Goal: Task Accomplishment & Management: Manage account settings

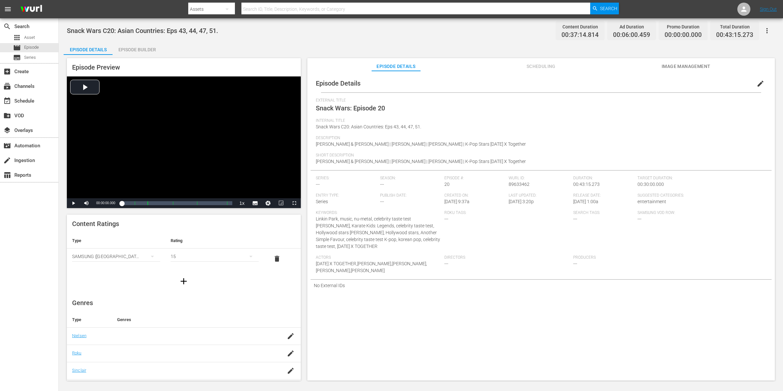
click at [586, 129] on div "Internal Title Snack Wars C20: Asian Countries: Eps 43, 44, 47, 51." at bounding box center [541, 126] width 451 height 17
click at [457, 31] on div "Snack Wars C20: Asian Countries: Eps 43, 44, 47, 51. Content Duration 00:37:14.…" at bounding box center [421, 30] width 708 height 15
click at [767, 32] on icon "button" at bounding box center [767, 30] width 1 height 5
click at [735, 47] on div "Duplicate Episode" at bounding box center [721, 49] width 100 height 16
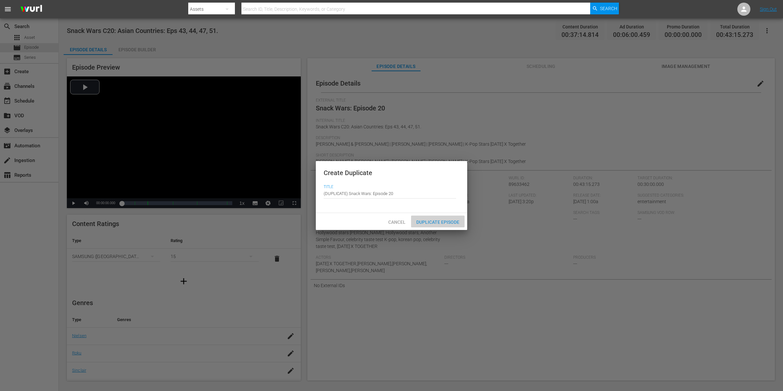
click at [433, 221] on span "Duplicate Episode" at bounding box center [438, 221] width 54 height 5
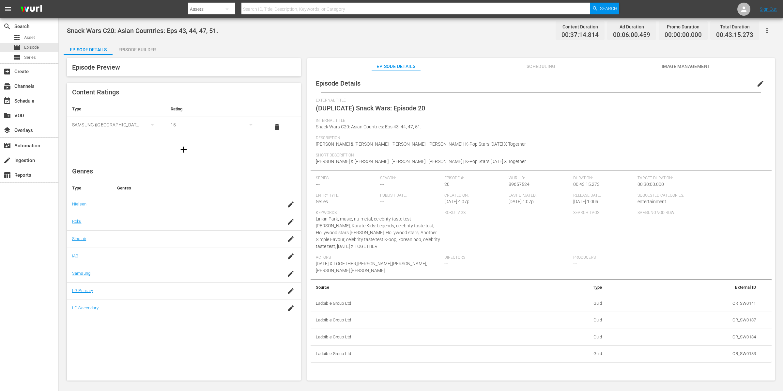
click at [757, 85] on span "edit" at bounding box center [761, 84] width 8 height 8
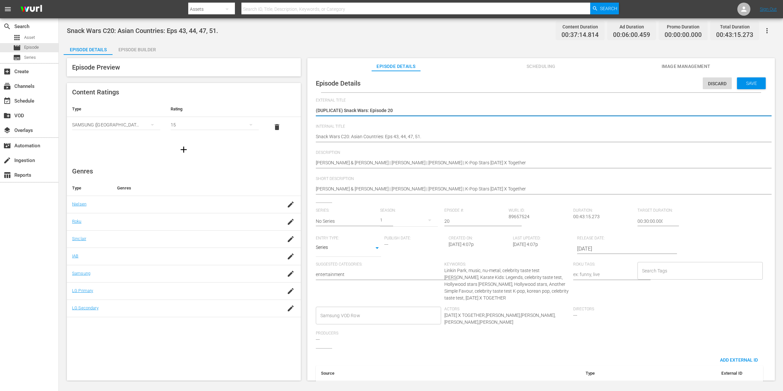
click at [409, 109] on textarea "(DUPLICATE) Snack Wars: Episode 20" at bounding box center [540, 111] width 448 height 8
click at [446, 111] on textarea "(DUPLICATE) Snack Wars: Episode 20" at bounding box center [540, 111] width 448 height 8
type textarea "(DUPLICATE) Snack Wars: Episode 2"
type textarea "(DUPLICATE) Snack Wars: Episode 27"
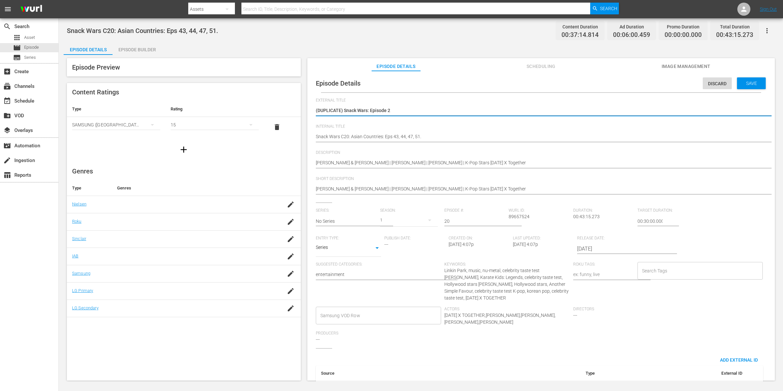
type textarea "(DUPLICATE) Snack Wars: Episode 27"
drag, startPoint x: 344, startPoint y: 110, endPoint x: 306, endPoint y: 106, distance: 38.3
click at [306, 106] on div "Episode Preview Content Ratings Type Rating Select Rating Type SAMSUNG (Korea (…" at bounding box center [421, 220] width 715 height 331
type textarea "Snack Wars: Episode 27"
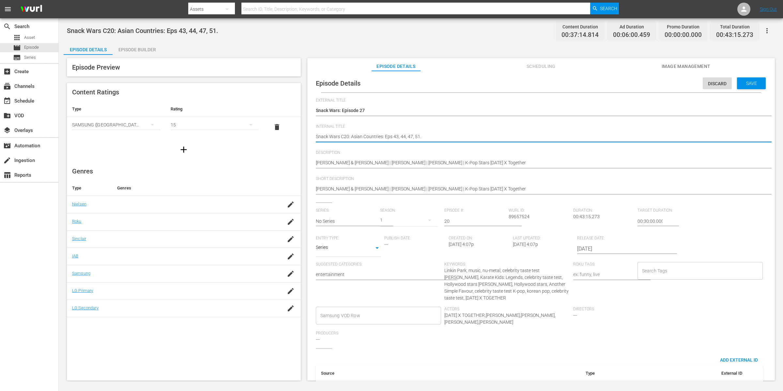
drag, startPoint x: 407, startPoint y: 136, endPoint x: 392, endPoint y: 134, distance: 15.5
click at [392, 134] on textarea "Snack Wars C20: Asian Countries: Eps 43, 44, 47, 51." at bounding box center [540, 137] width 448 height 8
type textarea "Snack Wars C20: Asian Countries: Eps47, 51."
type textarea "Snack Wars C20: Asian Countries: Eps 47, 51."
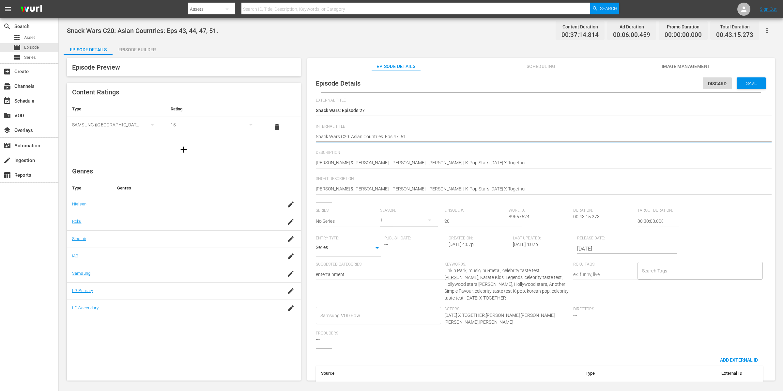
type textarea "Snack Wars C20: Asian Countries: Eps 47, 51."
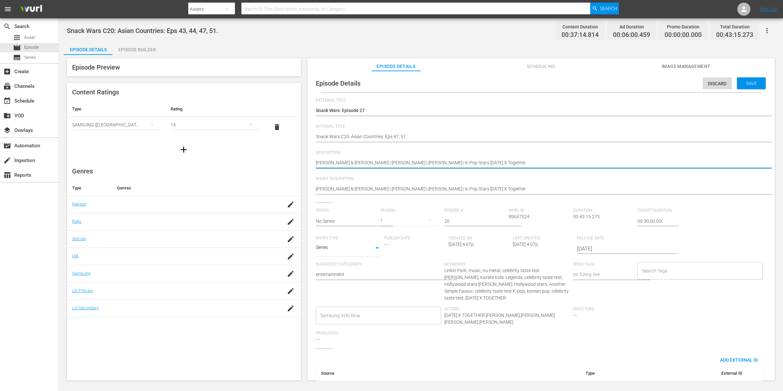
drag, startPoint x: 412, startPoint y: 162, endPoint x: 520, endPoint y: 163, distance: 108.7
click at [520, 163] on textarea "Mike Shinoda & Emily Armstrong | Jackie Chan | Henry Golding | K-Pop Stars Tomo…" at bounding box center [540, 163] width 448 height 8
type textarea "Mike Shinoda & Emily Armstrong | Jackie Chan |"
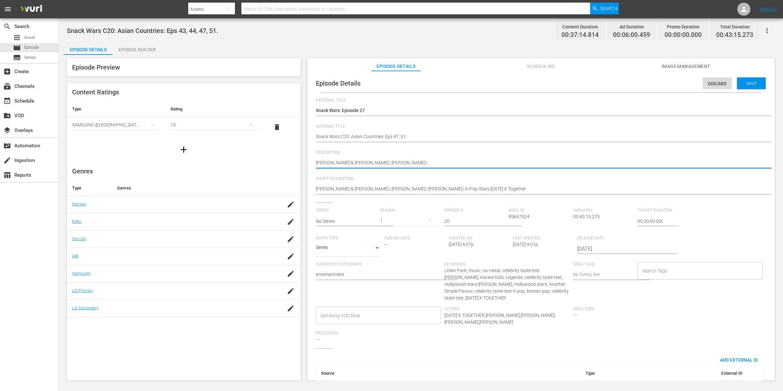
type textarea "Mike Shinoda & Emily Armstrong | Jackie Chan |"
type textarea "Mike Shinoda & Emily Armstrong | Jackie Chan"
click at [753, 82] on span "Save" at bounding box center [751, 83] width 21 height 5
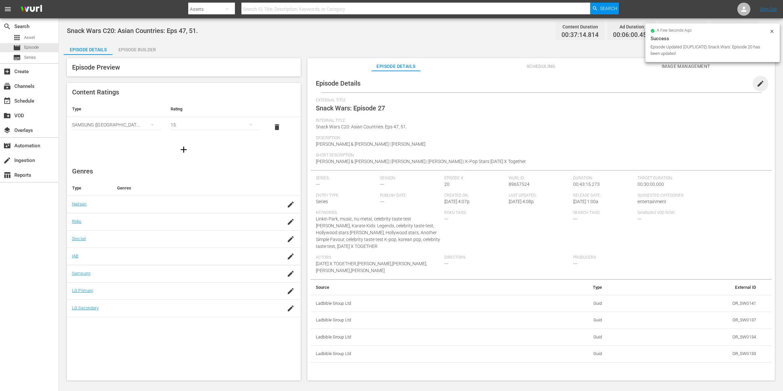
click at [758, 81] on span "edit" at bounding box center [761, 84] width 8 height 8
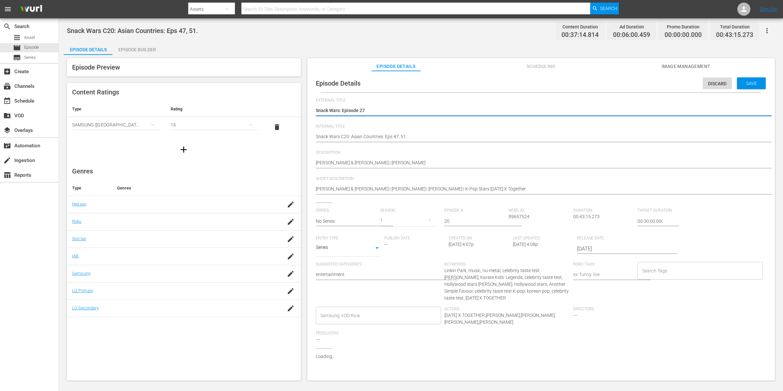
click at [567, 175] on div "Description Mike Shinoda & Emily Armstrong | Jackie Chan Mike Shinoda & Emily A…" at bounding box center [541, 163] width 451 height 26
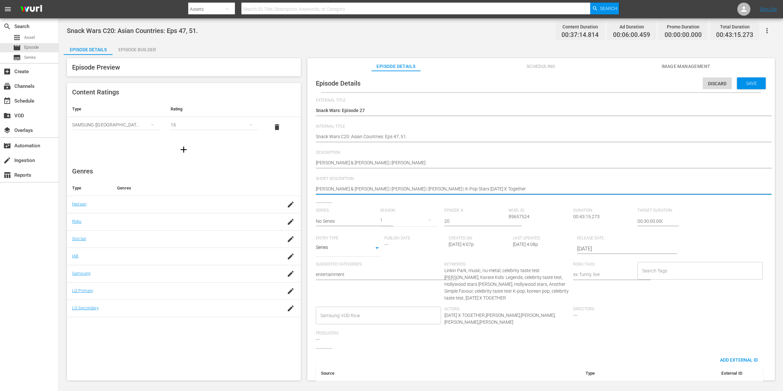
drag, startPoint x: 537, startPoint y: 187, endPoint x: 441, endPoint y: 186, distance: 96.3
type textarea "Mike Shinoda & Emily Armstrong | Jackie Chan | Henry Golding"
click at [748, 84] on span "Save" at bounding box center [751, 83] width 21 height 5
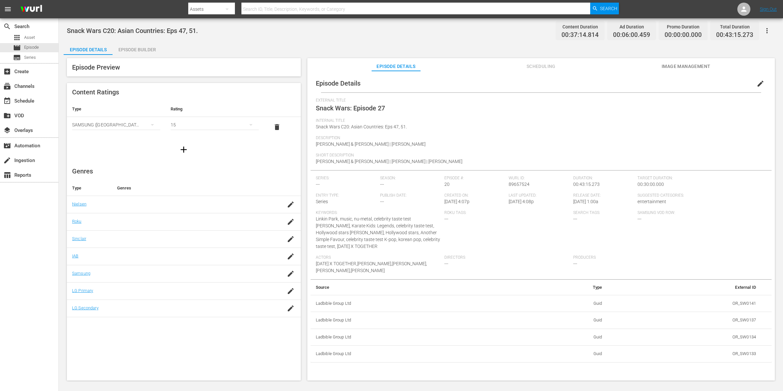
click at [142, 44] on div "Episode Builder" at bounding box center [137, 50] width 49 height 16
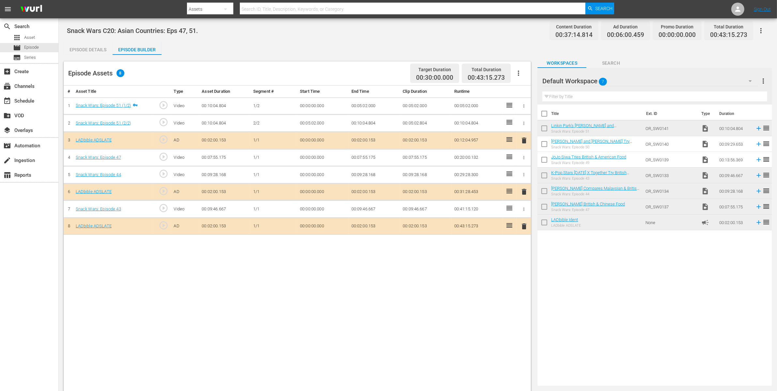
click at [525, 176] on icon "button" at bounding box center [524, 174] width 5 height 5
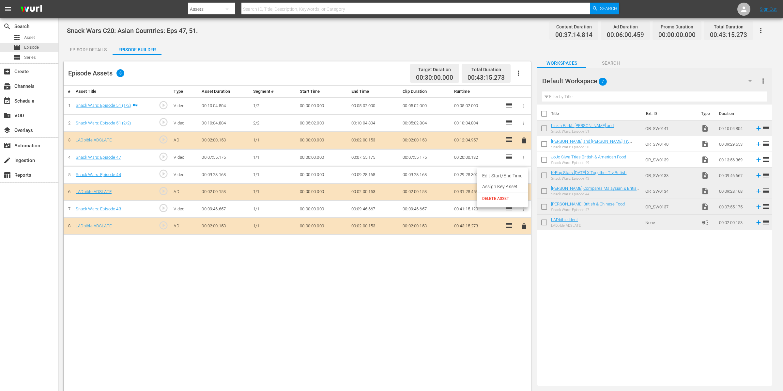
click at [516, 195] on li "DELETE ASSET" at bounding box center [502, 198] width 51 height 12
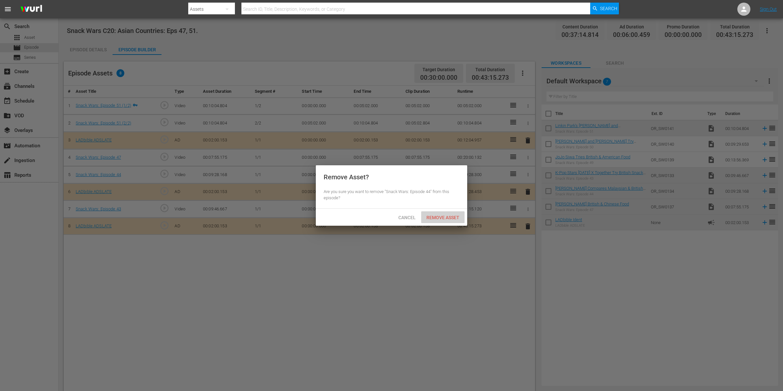
click at [456, 217] on span "Remove Asset" at bounding box center [442, 217] width 43 height 5
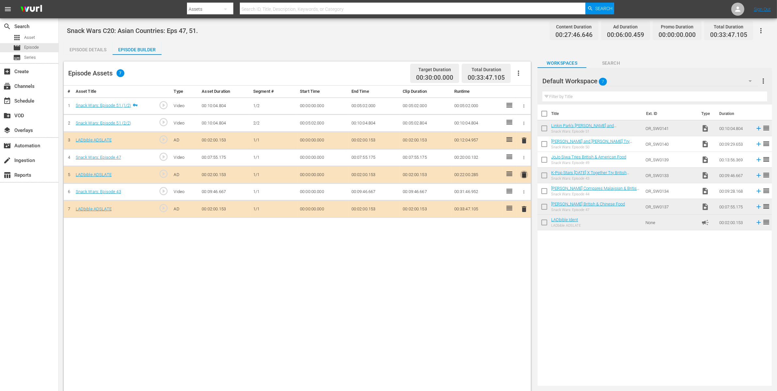
click at [525, 173] on span "delete" at bounding box center [524, 175] width 8 height 8
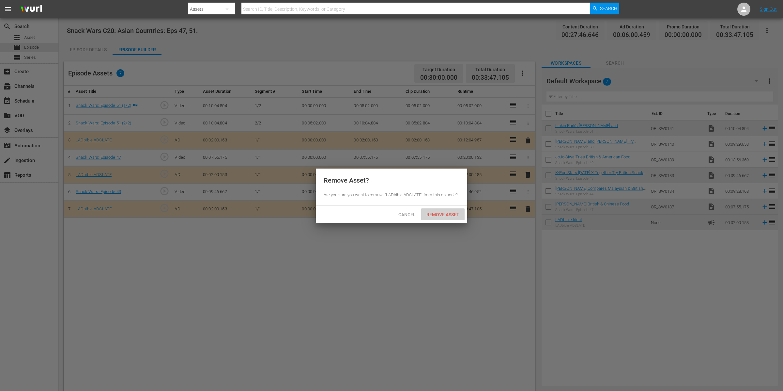
click at [451, 214] on span "Remove Asset" at bounding box center [442, 214] width 43 height 5
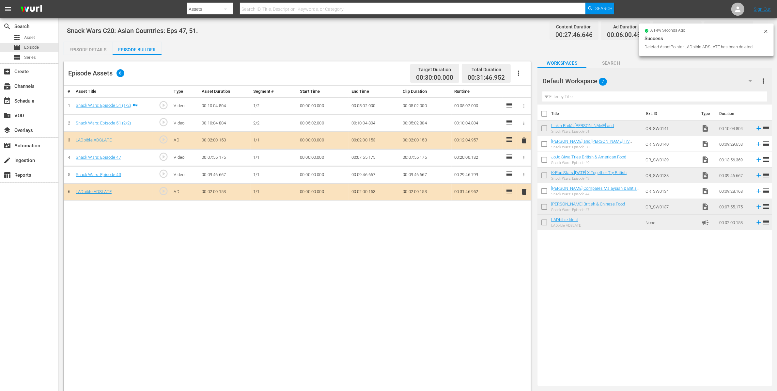
click at [521, 192] on span "delete" at bounding box center [524, 192] width 8 height 8
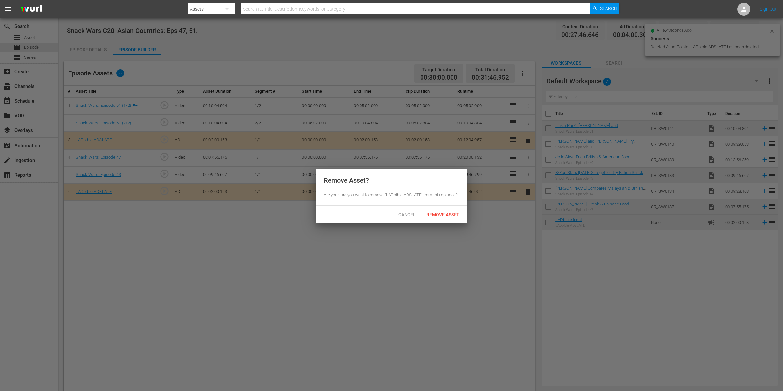
click at [440, 219] on div "Remove Asset" at bounding box center [442, 214] width 43 height 12
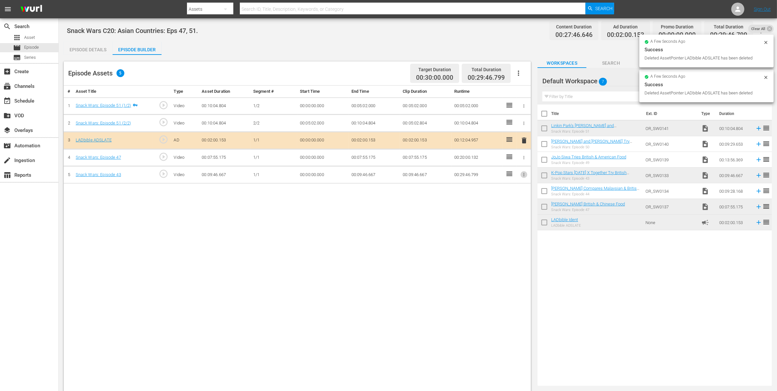
click at [525, 177] on icon "button" at bounding box center [524, 174] width 5 height 5
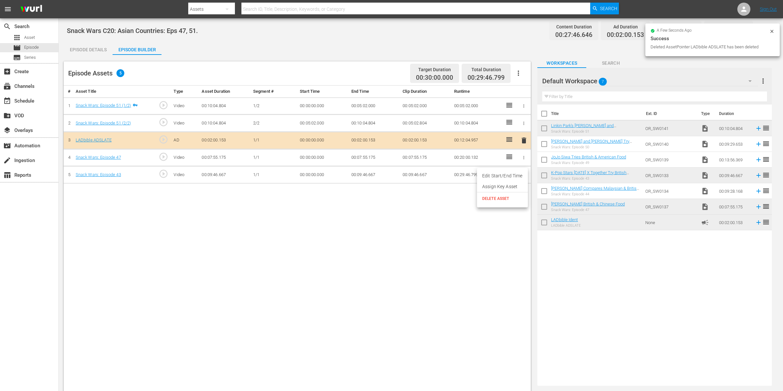
click at [508, 199] on span "DELETE ASSET" at bounding box center [502, 199] width 40 height 6
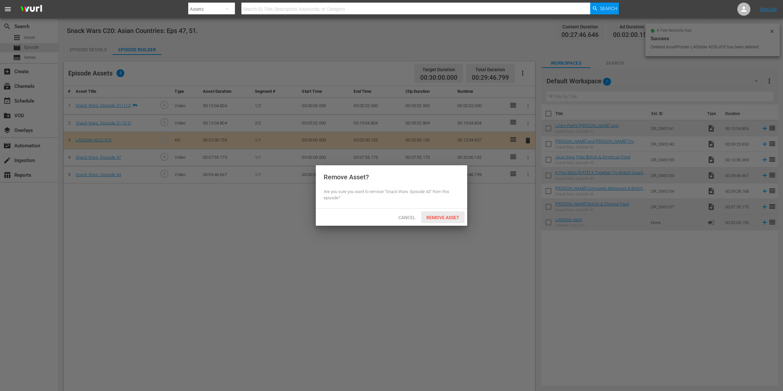
click at [437, 218] on span "Remove Asset" at bounding box center [442, 217] width 43 height 5
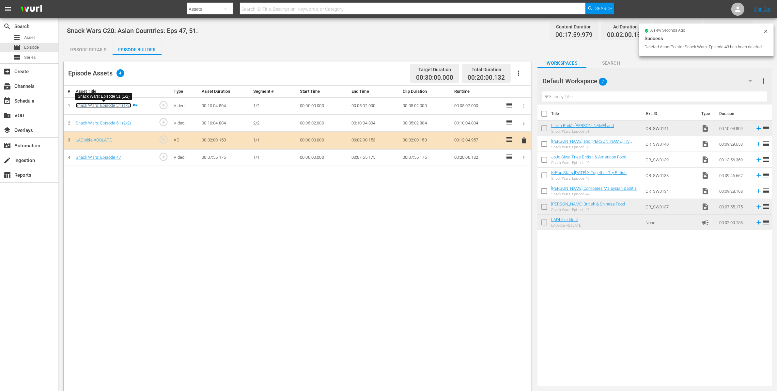
click at [117, 105] on link "Snack Wars: Episode 51 (1/2)" at bounding box center [103, 105] width 55 height 5
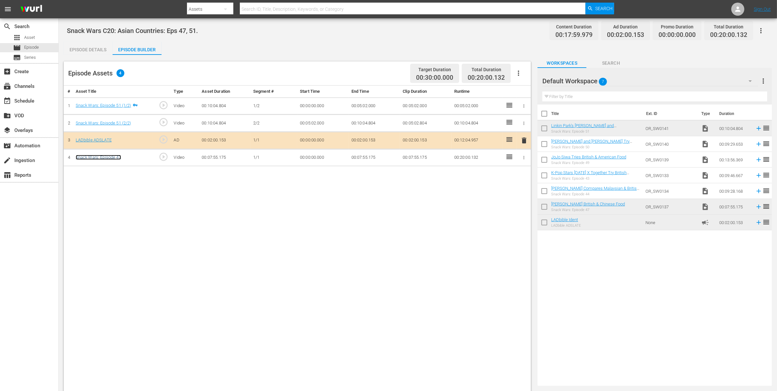
click at [115, 156] on link "Snack Wars: Episode 47" at bounding box center [98, 157] width 45 height 5
click at [79, 45] on div "Episode Details" at bounding box center [88, 50] width 49 height 16
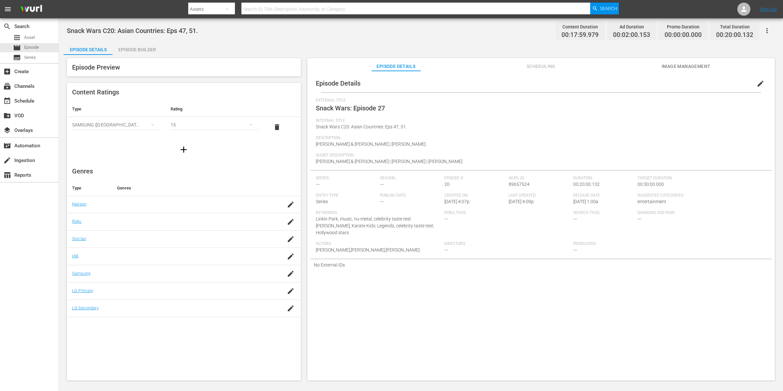
click at [565, 126] on div "Internal Title Snack Wars C20: Asian Countries: Eps 47, 51." at bounding box center [541, 126] width 451 height 17
click at [769, 29] on icon "button" at bounding box center [768, 31] width 8 height 8
click at [729, 32] on div "Add Episode to Workspace" at bounding box center [721, 33] width 100 height 16
click at [523, 153] on span "Short Description" at bounding box center [540, 155] width 448 height 5
click at [768, 32] on icon "button" at bounding box center [768, 31] width 8 height 8
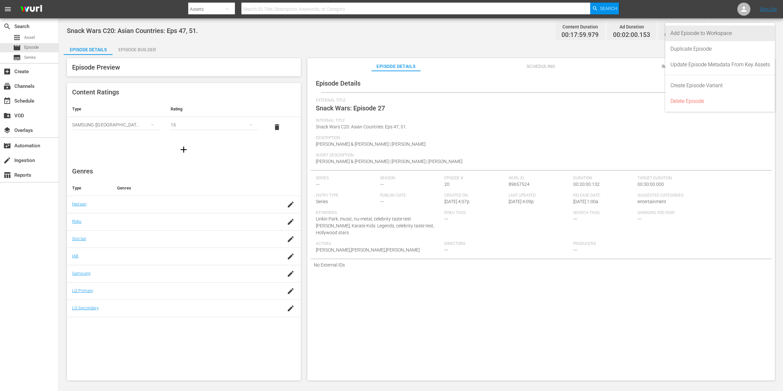
click at [737, 33] on div "Add Episode to Workspace" at bounding box center [721, 33] width 100 height 16
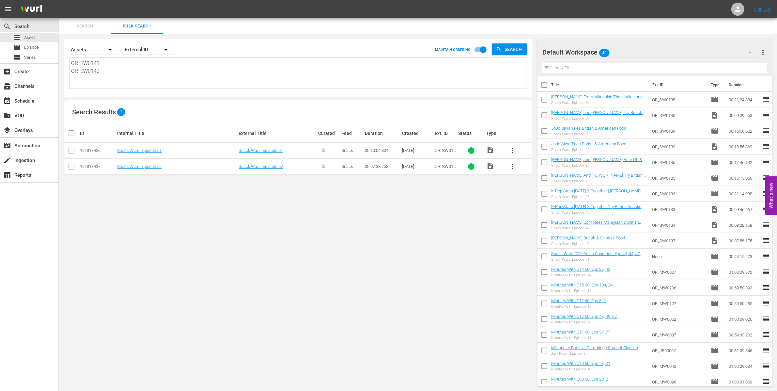
click at [115, 72] on textarea "OR_SW0141 OR_SW0142" at bounding box center [299, 74] width 456 height 30
drag, startPoint x: 127, startPoint y: 74, endPoint x: 52, endPoint y: 56, distance: 76.8
click at [59, 0] on div "search Search apps Asset movie Episode subtitles Series add_box Create subscrip…" at bounding box center [418, 0] width 718 height 0
paste textarea "36"
click at [156, 150] on link "Snack Wars: Episode 46" at bounding box center [139, 150] width 44 height 5
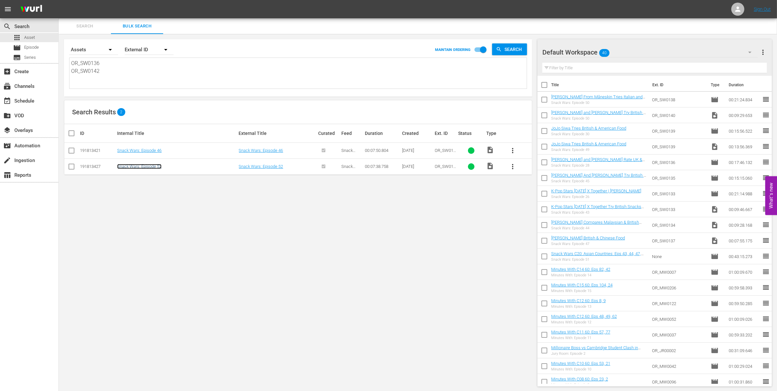
click at [156, 166] on link "Snack Wars: Episode 52" at bounding box center [139, 166] width 44 height 5
click at [73, 75] on textarea "OR_SW0136 OR_SW0142" at bounding box center [299, 74] width 456 height 30
paste textarea "OR_SW0135"
click at [100, 72] on textarea "OR_SW0136 OR_SW0142OR_SW0135" at bounding box center [299, 74] width 456 height 30
click at [154, 182] on link "Snack Wars: Episode 45" at bounding box center [139, 182] width 44 height 5
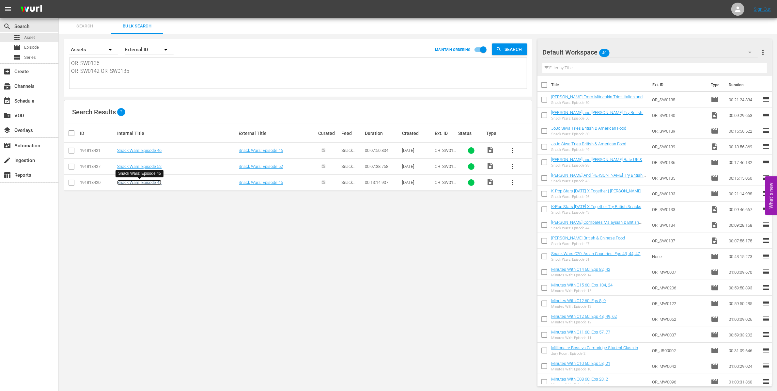
click at [153, 184] on link "Snack Wars: Episode 45" at bounding box center [139, 182] width 44 height 5
click at [142, 171] on td "Snack Wars: Episode 52" at bounding box center [176, 166] width 121 height 16
click at [144, 166] on link "Snack Wars: Episode 52" at bounding box center [139, 166] width 44 height 5
click at [154, 150] on link "Snack Wars: Episode 46" at bounding box center [139, 150] width 44 height 5
drag, startPoint x: 178, startPoint y: 79, endPoint x: 69, endPoint y: 58, distance: 111.3
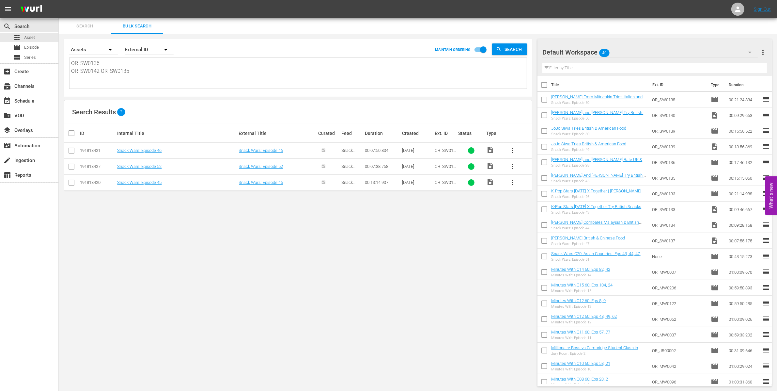
click at [69, 58] on div "Search By Assets Order By External ID MAINTAIN ORDERING Search OR_SW0136 OR_SW0…" at bounding box center [298, 67] width 468 height 57
paste textarea "37 OR_SW0141 OR_SW0142"
type textarea "OR_SW0136 OR_SW0137 OR_SW0141 OR_SW0142"
click at [152, 150] on link "Snack Wars: Episode 46" at bounding box center [139, 150] width 44 height 5
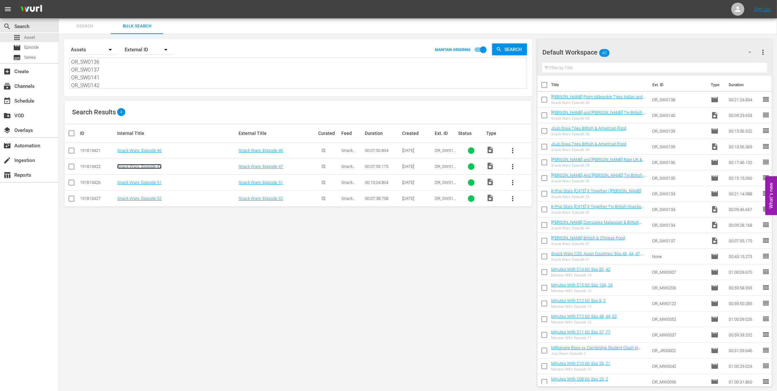
click at [154, 167] on link "Snack Wars: Episode 47" at bounding box center [139, 166] width 44 height 5
click at [155, 181] on link "Snack Wars: Episode 51" at bounding box center [139, 182] width 44 height 5
drag, startPoint x: 157, startPoint y: 198, endPoint x: 163, endPoint y: 197, distance: 6.0
click at [157, 198] on link "Snack Wars: Episode 52" at bounding box center [139, 198] width 44 height 5
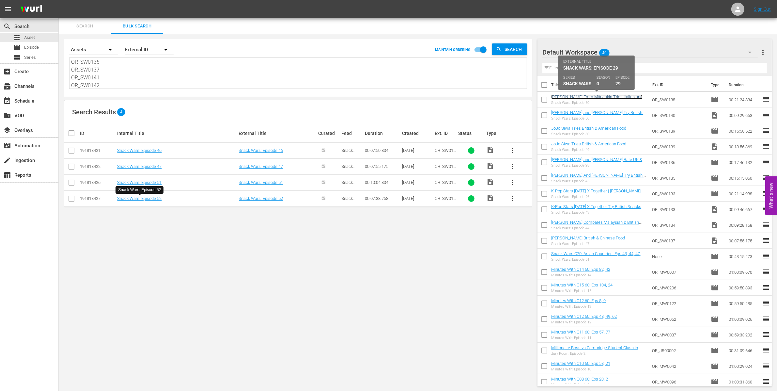
click at [622, 96] on link "Damiano David From Måneskin Tries Italian and UK Snacks | David Corenswet and N…" at bounding box center [598, 101] width 95 height 15
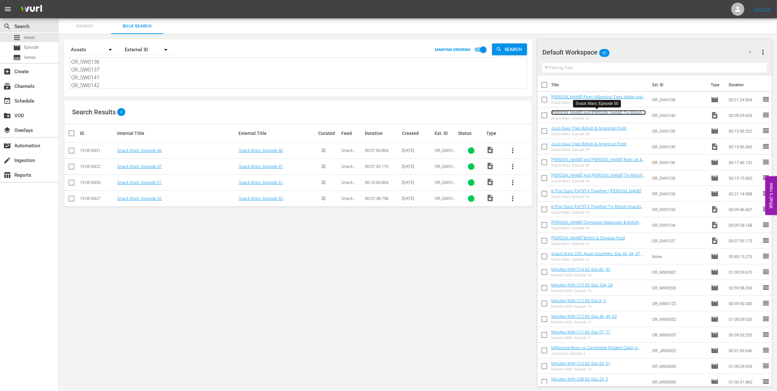
click at [621, 111] on link "[PERSON_NAME] and [PERSON_NAME] Try British & American Food" at bounding box center [598, 115] width 95 height 10
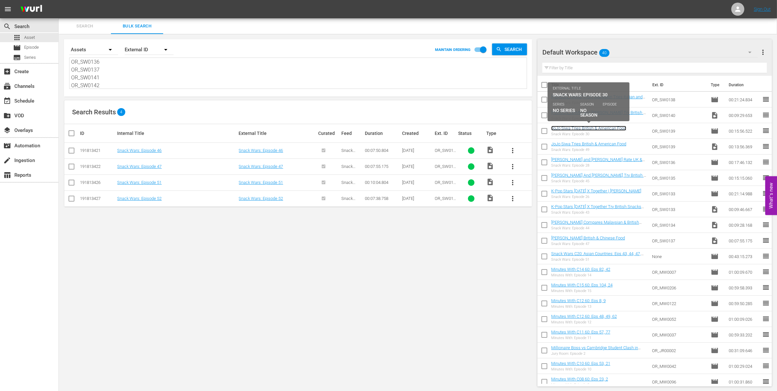
click at [622, 129] on link "JoJo Siwa Tries British & American Food" at bounding box center [588, 128] width 75 height 5
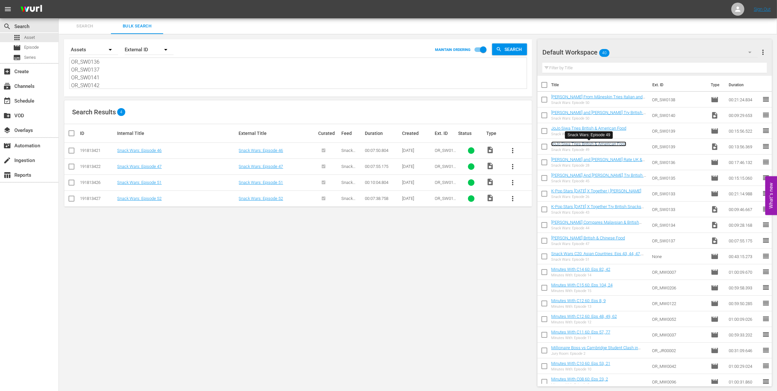
click at [622, 143] on link "JoJo Siwa Tries British & American Food" at bounding box center [588, 143] width 75 height 5
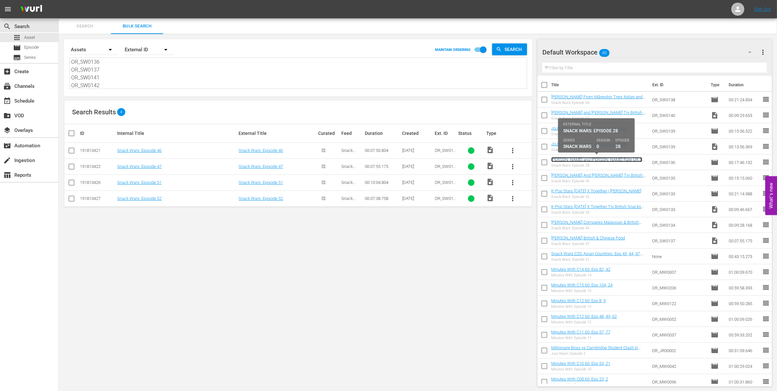
click at [618, 159] on link "Zach Galifianakis and Billy Magnussen Rate UK & USA Snacks | Jackie Chan Tries …" at bounding box center [596, 164] width 91 height 15
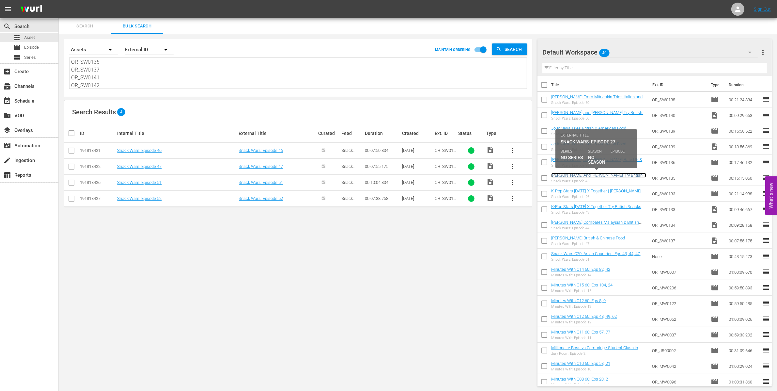
click at [618, 176] on link "Simon Pegg And Pom Klementieff Try British & French Food" at bounding box center [598, 178] width 95 height 10
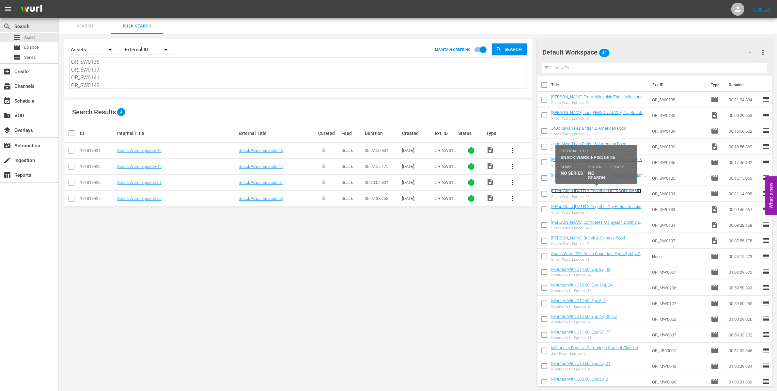
click at [614, 190] on link "K-Pop Stars Tomorrow X Together | Henry Golding" at bounding box center [596, 190] width 90 height 5
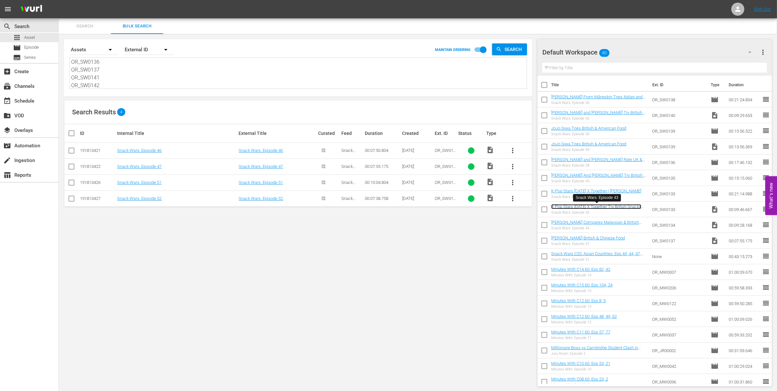
click at [611, 206] on link "K-Pop Stars Tomorrow X Together Try British Snacks For The First Time" at bounding box center [596, 209] width 90 height 10
click at [604, 222] on link "Henry Golding Compares Malaysian & British Food" at bounding box center [595, 225] width 88 height 10
click at [596, 239] on link "[PERSON_NAME] British & Chinese Food" at bounding box center [588, 237] width 74 height 5
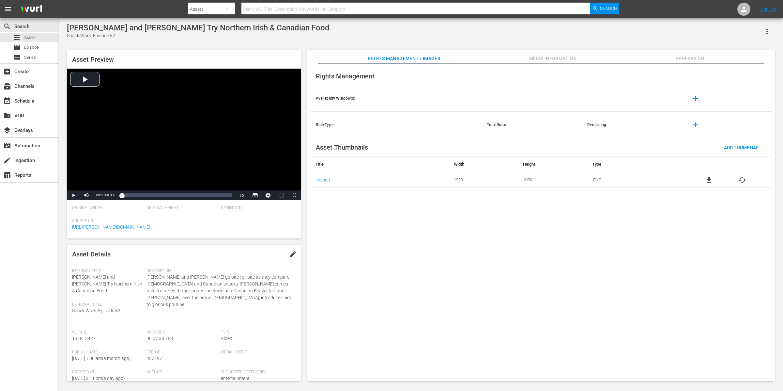
click at [626, 59] on span "Appears On" at bounding box center [690, 59] width 49 height 8
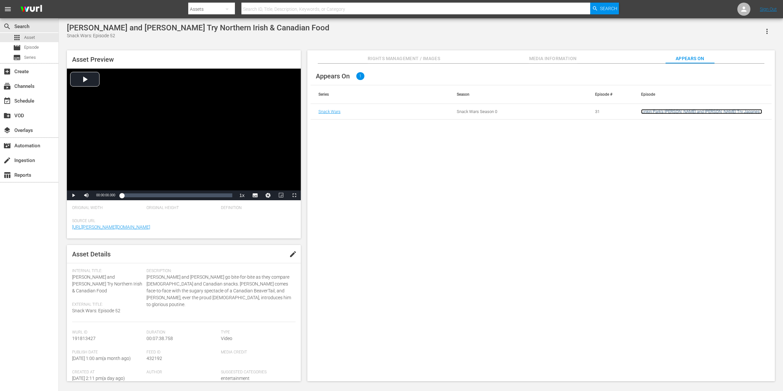
click at [626, 113] on link "Linkin Park's [PERSON_NAME] and [PERSON_NAME] Try Japanese & American Food | [P…" at bounding box center [701, 116] width 121 height 15
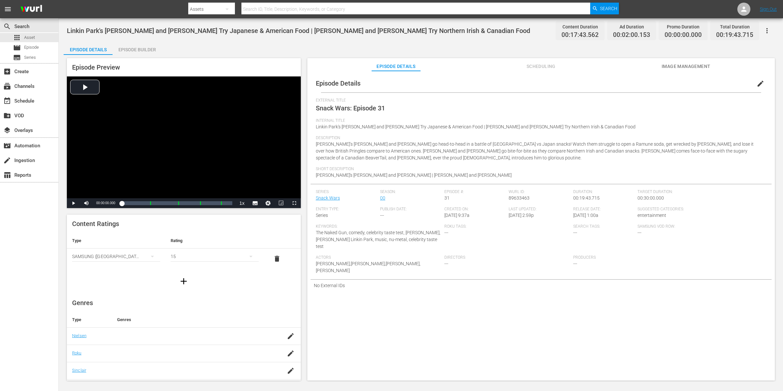
click at [134, 52] on div "Episode Builder" at bounding box center [137, 50] width 49 height 16
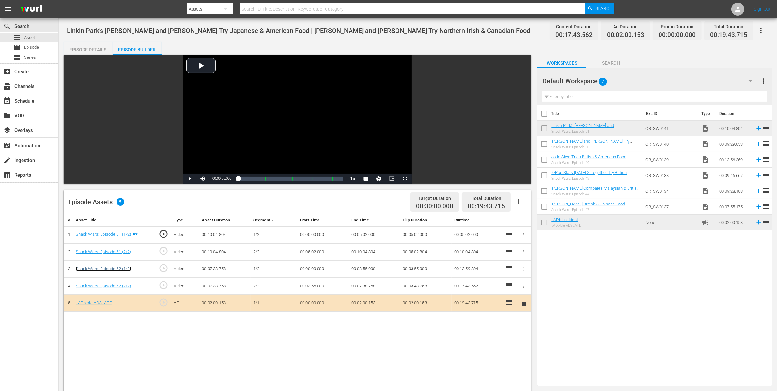
click at [120, 268] on link "Snack Wars: Episode 52 (1/2)" at bounding box center [103, 268] width 55 height 5
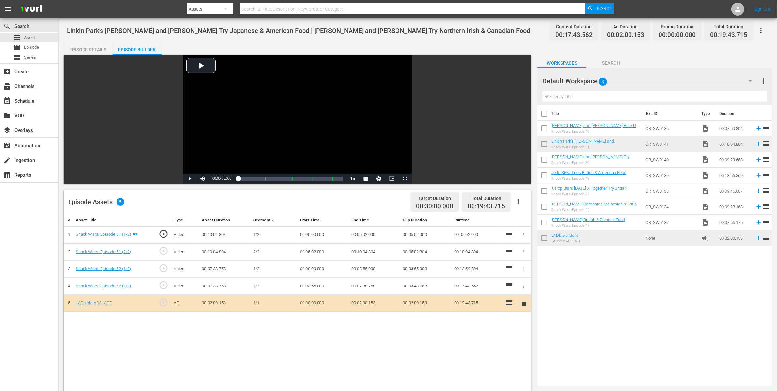
click at [525, 234] on icon "button" at bounding box center [524, 234] width 5 height 5
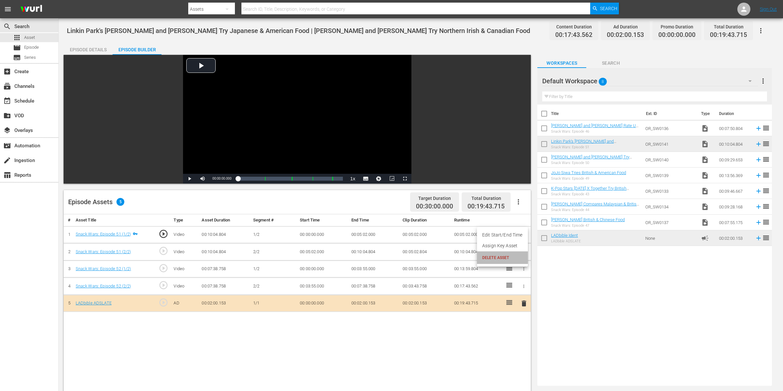
click at [520, 256] on span "DELETE ASSET" at bounding box center [502, 258] width 40 height 6
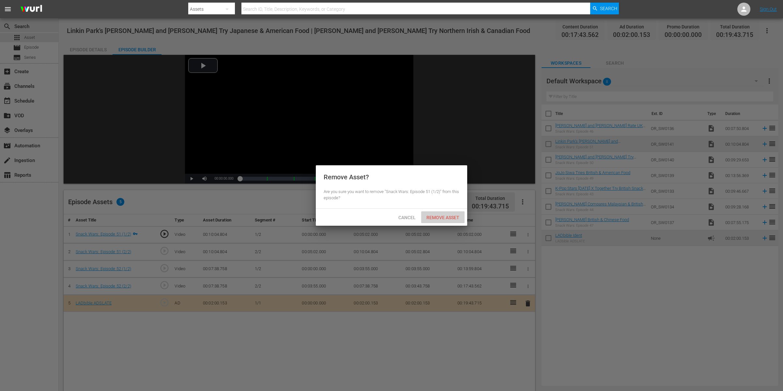
drag, startPoint x: 444, startPoint y: 220, endPoint x: 493, endPoint y: 213, distance: 49.1
click at [444, 220] on div "Remove Asset" at bounding box center [442, 217] width 43 height 12
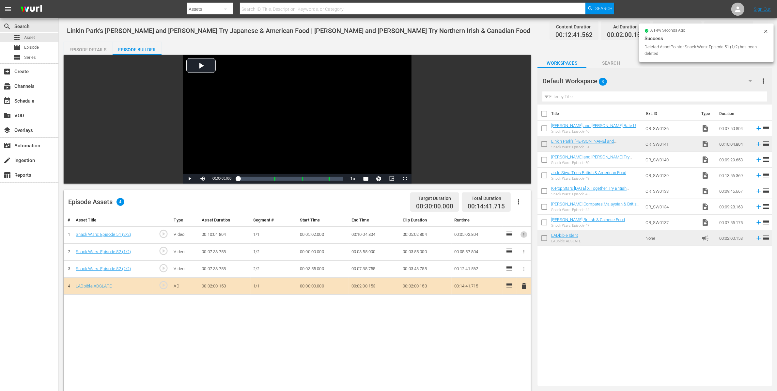
click at [524, 235] on icon "button" at bounding box center [524, 234] width 5 height 5
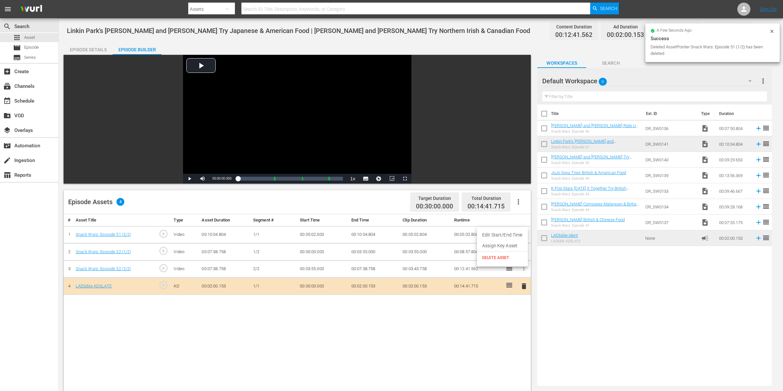
click at [505, 256] on span "DELETE ASSET" at bounding box center [502, 258] width 40 height 6
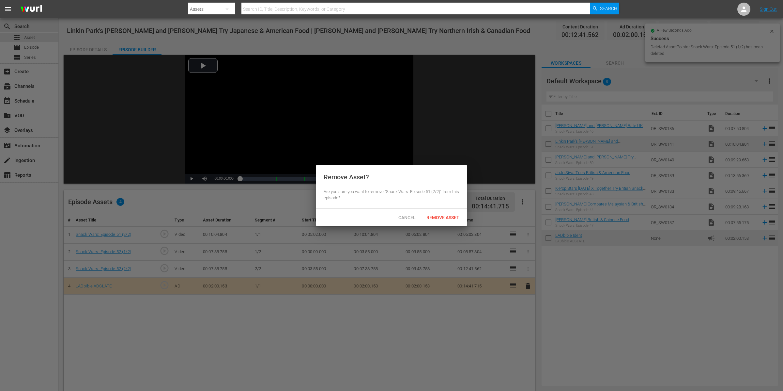
click at [454, 217] on span "Remove Asset" at bounding box center [442, 217] width 43 height 5
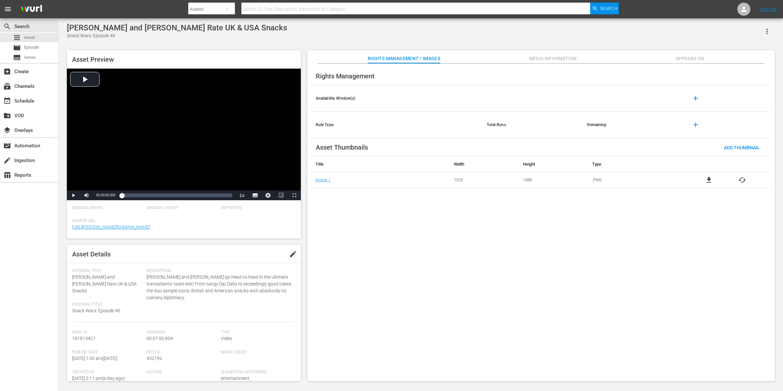
click at [626, 58] on span "Appears On" at bounding box center [690, 59] width 49 height 8
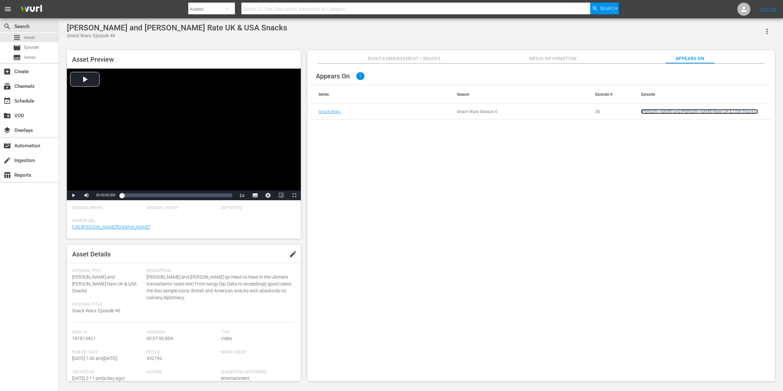
click at [626, 112] on link "Zach Galifianakis and Billy Magnussen Rate UK & USA Snacks | Jackie Chan Tries …" at bounding box center [699, 114] width 117 height 10
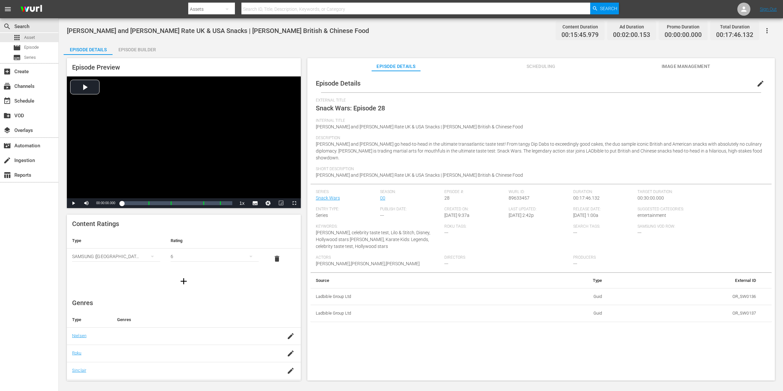
click at [149, 50] on div "Episode Builder" at bounding box center [137, 50] width 49 height 16
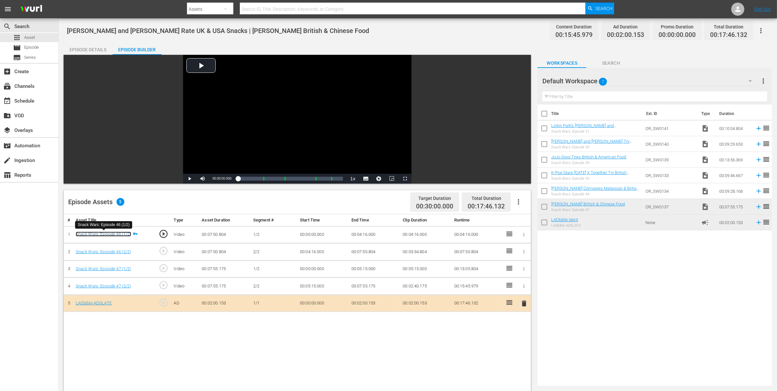
click at [119, 232] on link "Snack Wars: Episode 46 (1/2)" at bounding box center [103, 233] width 55 height 5
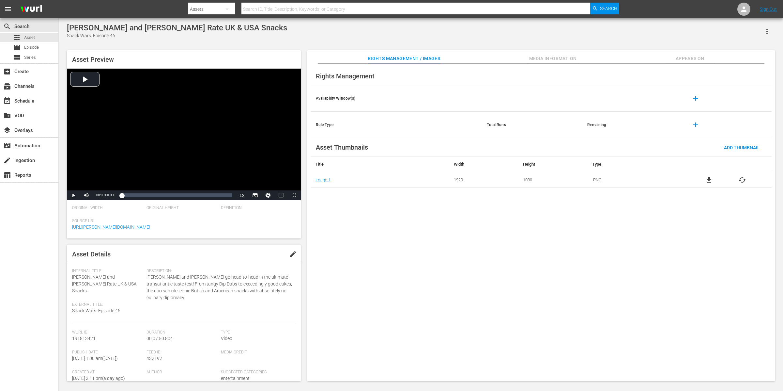
click at [626, 30] on icon "button" at bounding box center [768, 31] width 8 height 8
click at [626, 31] on div "Add To Workspace" at bounding box center [748, 34] width 44 height 16
click at [626, 57] on span "Appears On" at bounding box center [690, 59] width 49 height 8
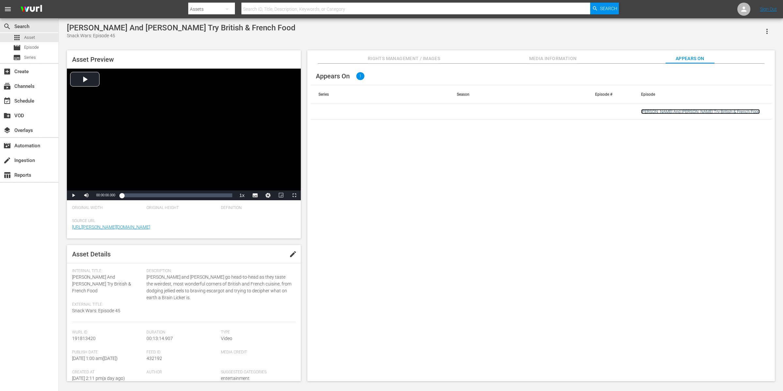
click at [626, 111] on link "[PERSON_NAME] And [PERSON_NAME] Try British & French Food" at bounding box center [700, 111] width 119 height 5
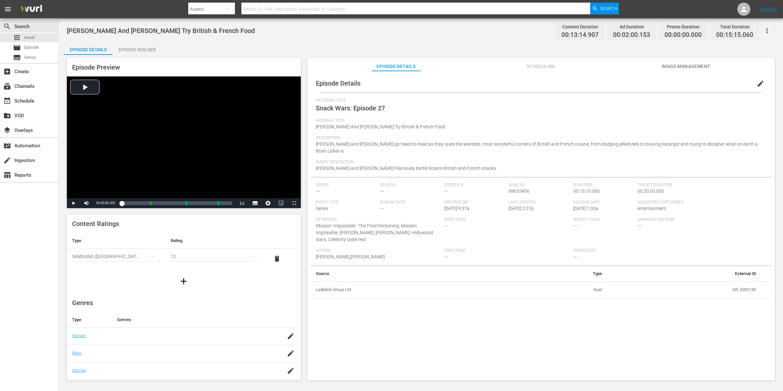
click at [626, 80] on span "edit" at bounding box center [761, 84] width 8 height 8
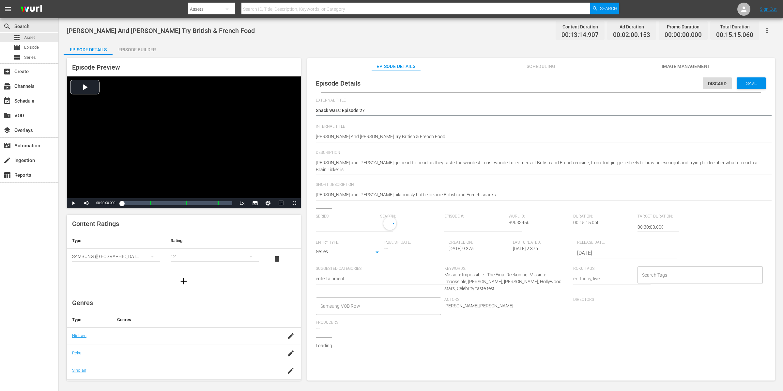
type input "No Series"
click at [399, 107] on textarea "Snack Wars: Episode 27" at bounding box center [540, 111] width 448 height 8
type textarea "Snack Wars: Episode 2"
type textarea "Snack Wars: Episode"
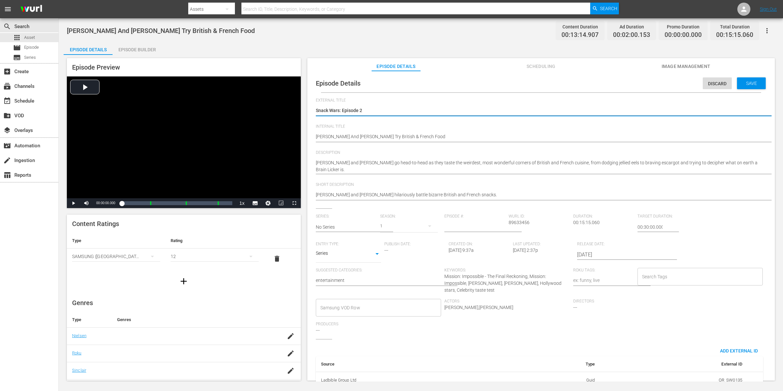
type textarea "Snack Wars: Episode"
type textarea "Snack Wars: Episode 3"
type textarea "Snack Wars: Episode 35"
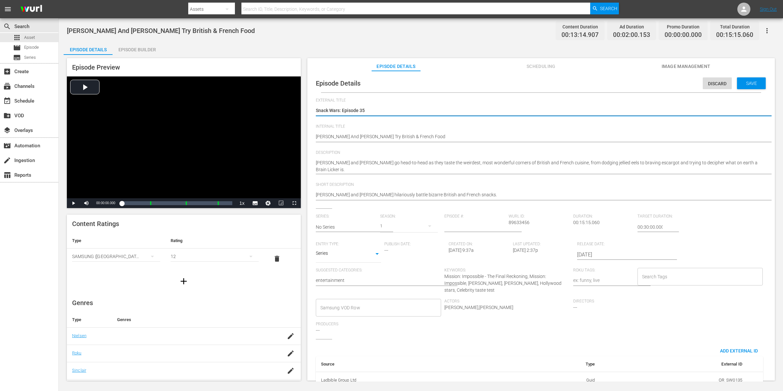
click at [405, 227] on div "1" at bounding box center [409, 226] width 58 height 18
click at [400, 249] on div "1" at bounding box center [395, 242] width 31 height 21
drag, startPoint x: 400, startPoint y: 249, endPoint x: 396, endPoint y: 242, distance: 8.3
click at [400, 249] on div "1" at bounding box center [395, 242] width 31 height 21
click at [396, 240] on div "1" at bounding box center [389, 243] width 18 height 7
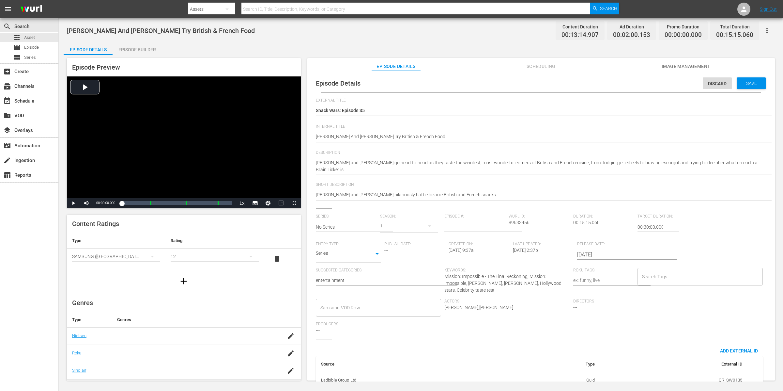
click at [398, 229] on div "1" at bounding box center [409, 226] width 58 height 18
click at [386, 228] on div "1" at bounding box center [391, 195] width 783 height 391
click at [351, 226] on input "text" at bounding box center [346, 227] width 61 height 16
click at [330, 241] on div "Snack Wars" at bounding box center [333, 245] width 24 height 16
type input "Snack Wars"
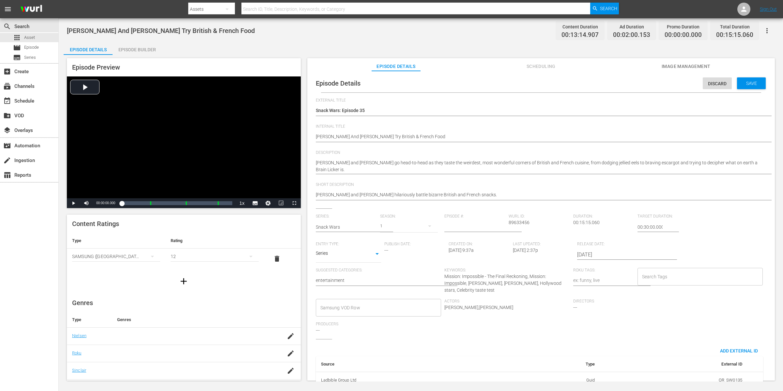
click at [387, 226] on div "1" at bounding box center [409, 226] width 58 height 18
click at [390, 256] on span at bounding box center [395, 253] width 31 height 10
click at [426, 224] on icon "button" at bounding box center [430, 226] width 8 height 8
click at [432, 226] on div "1" at bounding box center [391, 195] width 783 height 391
click at [474, 224] on div "1" at bounding box center [391, 195] width 783 height 391
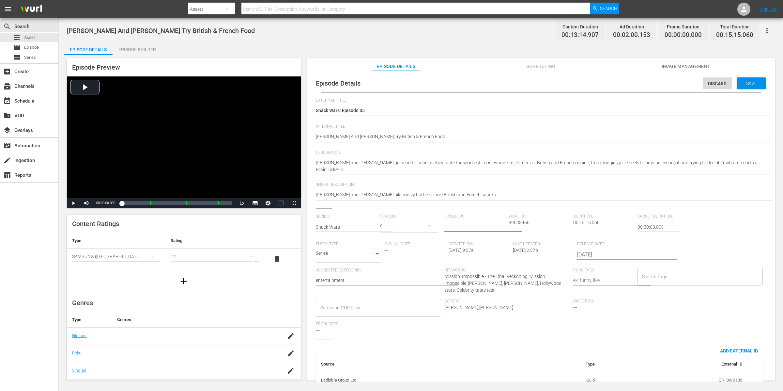
click at [503, 228] on input "-1" at bounding box center [475, 227] width 61 height 16
click at [499, 226] on input "0" at bounding box center [475, 227] width 61 height 16
type input "1"
click at [500, 226] on input "1" at bounding box center [475, 227] width 61 height 16
type input "35"
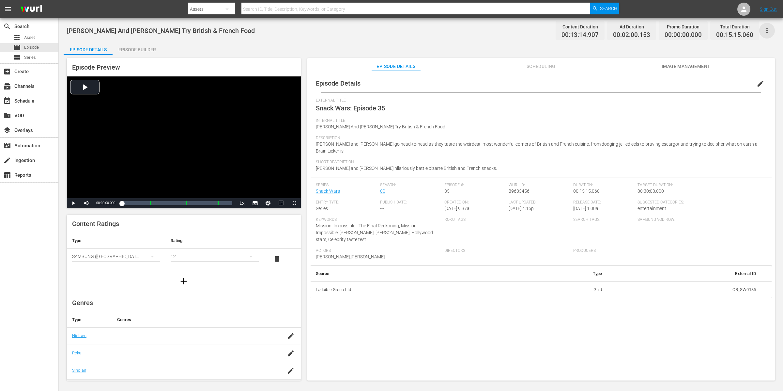
click at [764, 30] on icon "button" at bounding box center [768, 31] width 8 height 8
click at [727, 32] on div "Add Episode to Workspace" at bounding box center [721, 33] width 100 height 16
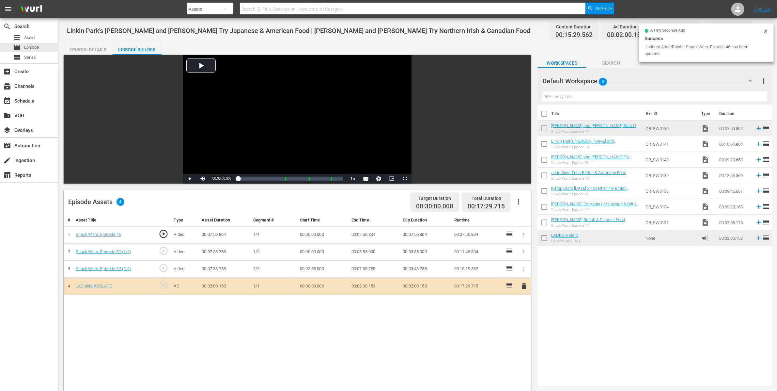
click at [526, 234] on icon "button" at bounding box center [524, 234] width 5 height 5
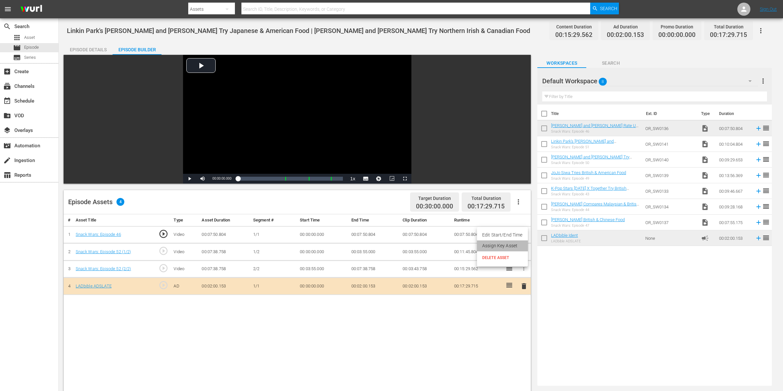
click at [517, 245] on li "Assign Key Asset" at bounding box center [502, 245] width 51 height 11
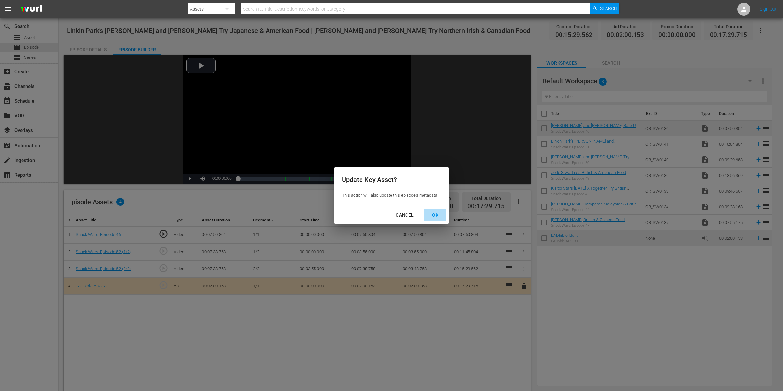
click at [434, 213] on div "OK" at bounding box center [435, 215] width 17 height 8
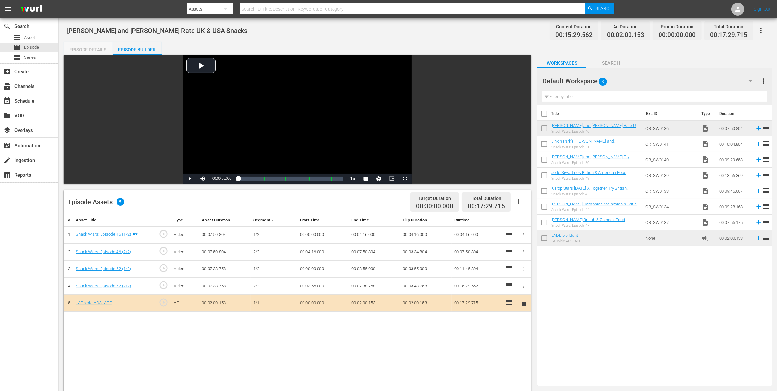
click at [96, 46] on div "Episode Details" at bounding box center [88, 50] width 49 height 16
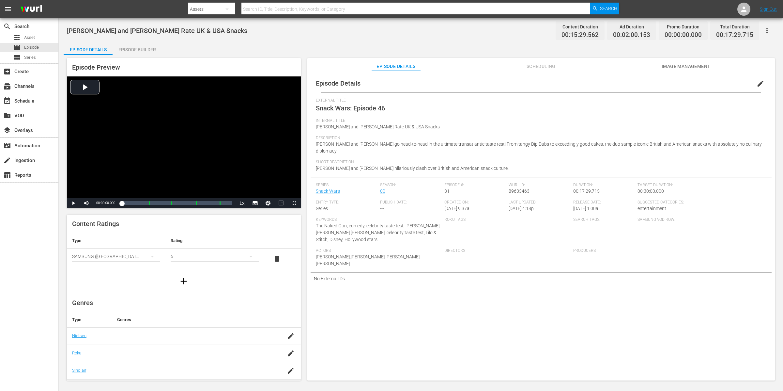
click at [759, 81] on span "edit" at bounding box center [761, 84] width 8 height 8
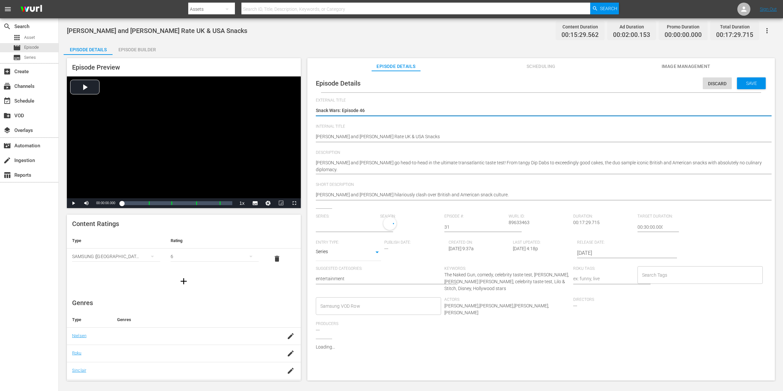
type input "Snack Wars"
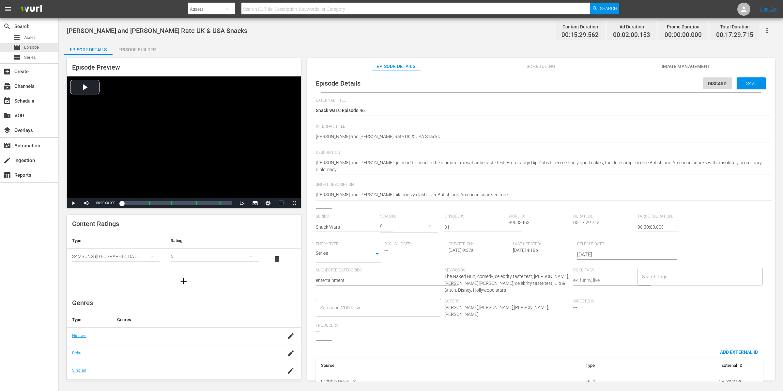
drag, startPoint x: 396, startPoint y: 106, endPoint x: 408, endPoint y: 116, distance: 15.5
click at [396, 106] on div "Snack Wars: Episode 46 Snack Wars: Episode 46" at bounding box center [540, 111] width 448 height 16
drag, startPoint x: 499, startPoint y: 96, endPoint x: 497, endPoint y: 105, distance: 9.4
click at [499, 96] on div "Episode Details Discard Save External Title Snack Wars: Episode 46 Snack Wars: …" at bounding box center [541, 243] width 461 height 338
type textarea "Snack Wars: Episode 4"
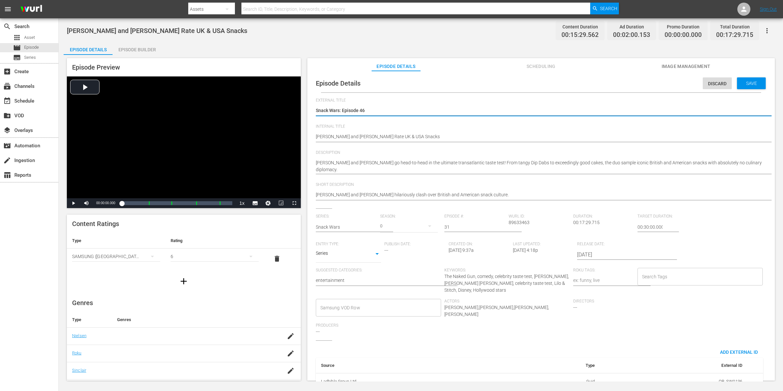
type textarea "Snack Wars: Episode 4"
type textarea "Snack Wars: Episode"
type textarea "Snack Wars: Episode 2"
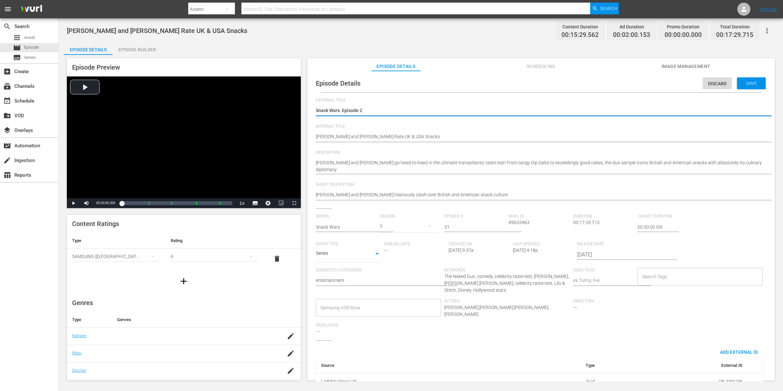
type textarea "Snack Wars: Episode 28"
click at [461, 225] on input "31" at bounding box center [475, 227] width 61 height 16
type input "3"
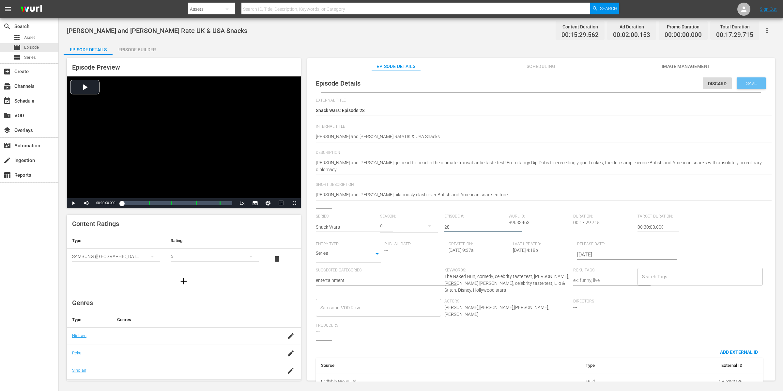
type input "28"
click at [750, 82] on span "Save" at bounding box center [751, 83] width 21 height 5
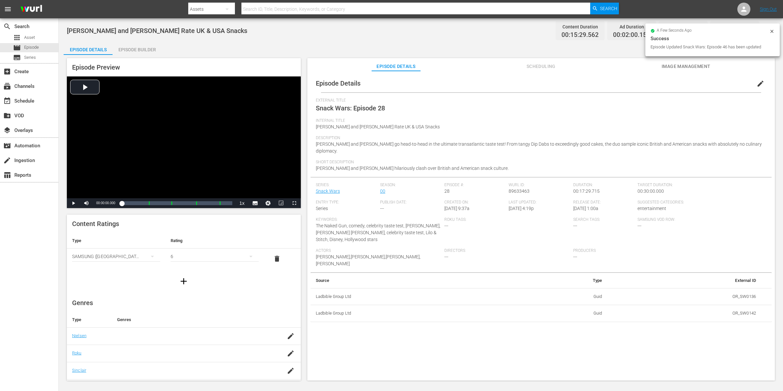
click at [760, 82] on span "edit" at bounding box center [761, 84] width 8 height 8
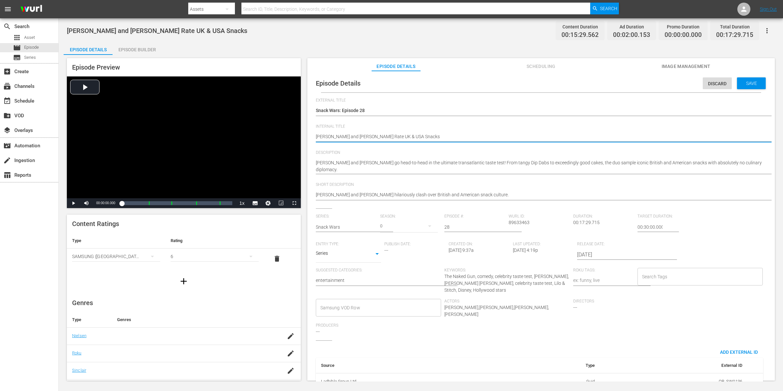
type textarea "Zach Galifianakis and Billy Magnussen Rate UK & USA Snacks"
type textarea "Zach Galifianakis and Billy Magnussen Rate UK & USA Snacks |"
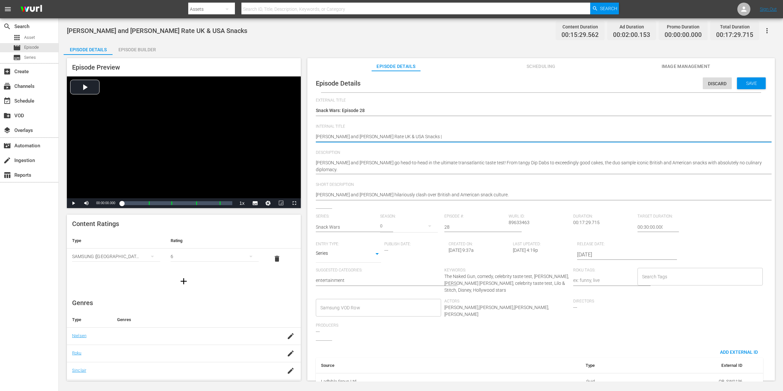
type textarea "Zach Galifianakis and Billy Magnussen Rate UK & USA Snacks |"
paste textarea "Liam Neeson and Pamela Anderson Try Northern Irish & Canadian Food"
type textarea "Zach Galifianakis and Billy Magnussen Rate UK & USA Snacks | Liam Neeson and Pa…"
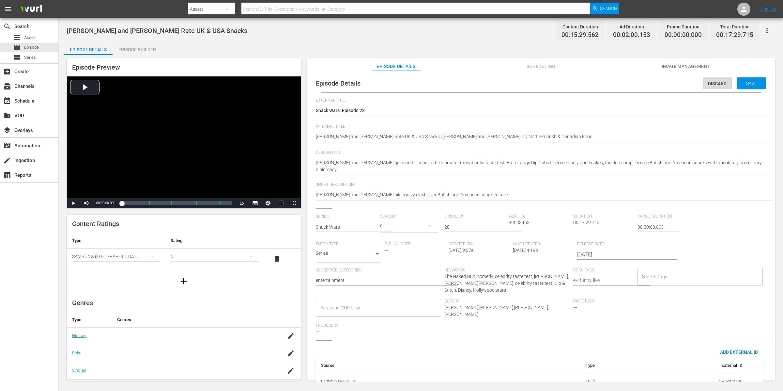
drag, startPoint x: 315, startPoint y: 135, endPoint x: 436, endPoint y: 137, distance: 121.1
click at [434, 137] on div "Episode Details Discard Save External Title Snack Wars: Episode 28 Snack Wars: …" at bounding box center [541, 243] width 461 height 338
click at [581, 131] on div "Zach Galifianakis and Billy Magnussen Rate UK & USA Snacks Zach Galifianakis an…" at bounding box center [540, 137] width 448 height 16
drag, startPoint x: 600, startPoint y: 134, endPoint x: 320, endPoint y: 129, distance: 279.8
drag, startPoint x: 472, startPoint y: 193, endPoint x: 319, endPoint y: 189, distance: 152.8
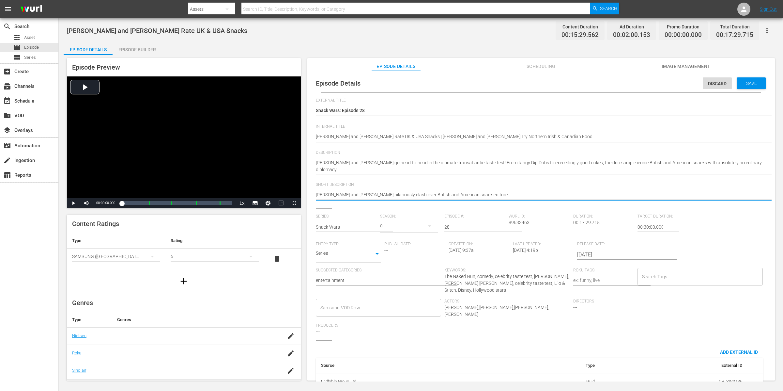
paste textarea "Galifianakis and Billy Magnussen Rate UK & USA Snacks | Liam Neeson and Pamela …"
type textarea "Zach Galifianakis and Billy Magnussen Rate UK & USA Snacks | Liam Neeson and Pa…"
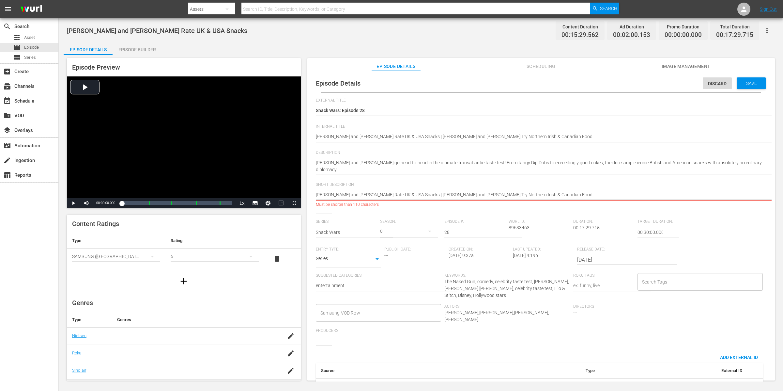
drag, startPoint x: 439, startPoint y: 195, endPoint x: 394, endPoint y: 193, distance: 45.7
click at [394, 193] on textarea "Zach and Billy hilariously clash over British and American snack culture." at bounding box center [540, 195] width 448 height 8
type textarea "Zach Galifianakis and Billy Magnussen | Liam Neeson and Pamela Anderson Try Nor…"
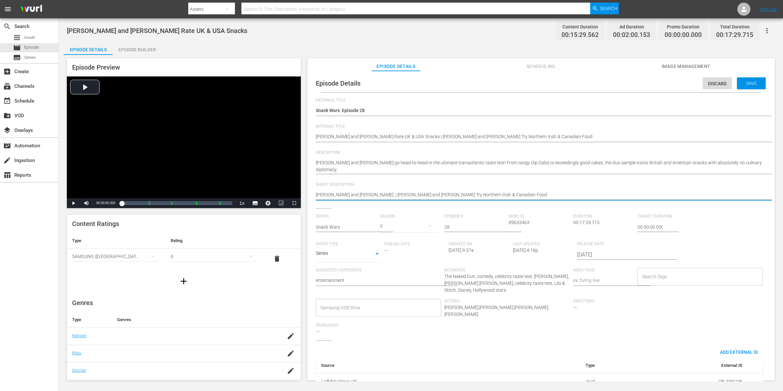
type textarea "Zach Galifianakis and Billy Magnussen | Liam Neeson and Pamela Anderson Try Nor…"
click at [554, 195] on textarea "Zach and Billy hilariously clash over British and American snack culture." at bounding box center [540, 195] width 448 height 8
drag, startPoint x: 562, startPoint y: 193, endPoint x: 470, endPoint y: 195, distance: 92.4
click at [470, 195] on textarea "Zach and Billy hilariously clash over British and American snack culture." at bounding box center [540, 195] width 448 height 8
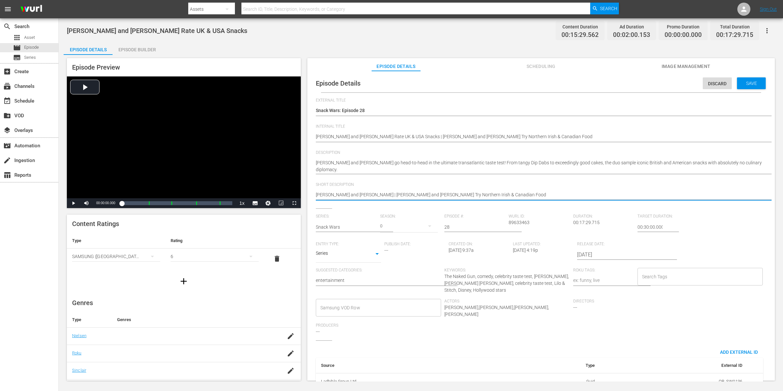
type textarea "Zach Galifianakis and Billy Magnussen | Liam Neeson and Pamela Anderson T"
type textarea "Zach Galifianakis and Billy Magnussen | Liam Neeson and Pamela Anderson"
click at [504, 201] on div "Zach and Billy hilariously clash over British and American snack culture. Zach …" at bounding box center [540, 195] width 448 height 16
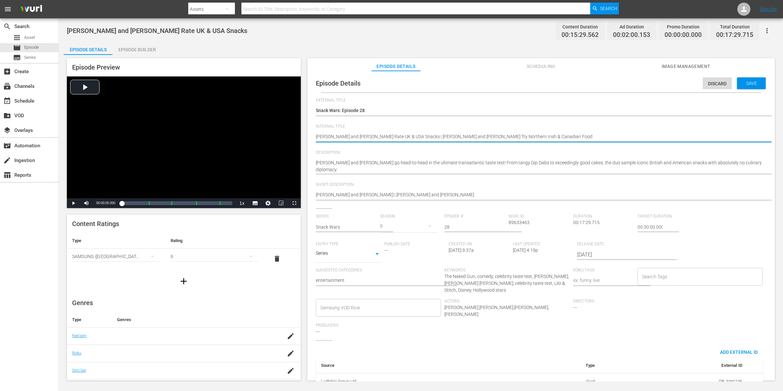
drag, startPoint x: 650, startPoint y: 123, endPoint x: 639, endPoint y: 128, distance: 12.4
click at [649, 123] on div "External Title Snack Wars: Episode 28 Snack Wars: Episode 28" at bounding box center [541, 111] width 451 height 26
drag, startPoint x: 605, startPoint y: 139, endPoint x: 307, endPoint y: 134, distance: 297.8
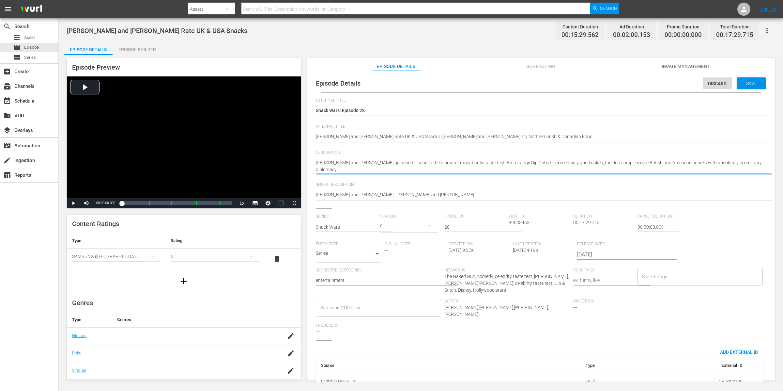
drag, startPoint x: 359, startPoint y: 168, endPoint x: 312, endPoint y: 158, distance: 48.5
paste textarea
type textarea "Zach Galifianakis and Billy Magnuss"
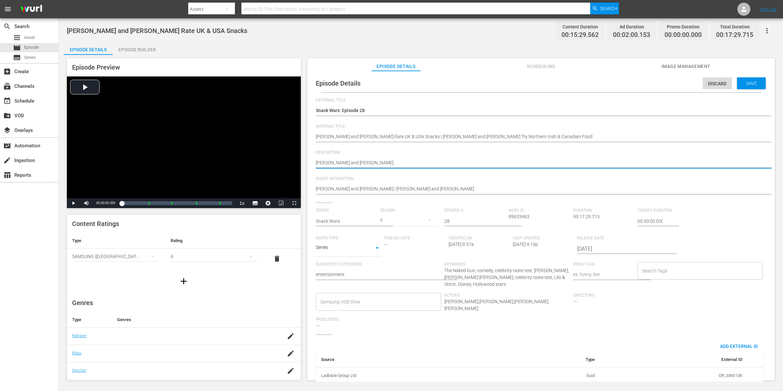
type textarea "Zach Galifianakis and Billy Magnussen go head-to-head in the ultimate transatla…"
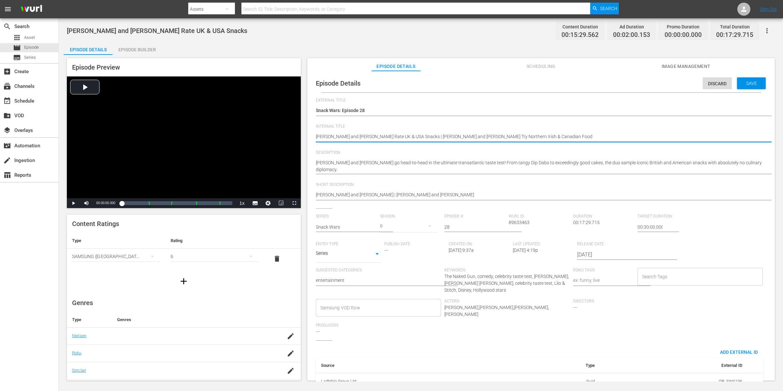
drag, startPoint x: 607, startPoint y: 134, endPoint x: 308, endPoint y: 134, distance: 299.7
click at [308, 134] on div "Episode Details Discard Save External Title Snack Wars: Episode 28 Snack Wars: …" at bounding box center [542, 229] width 468 height 316
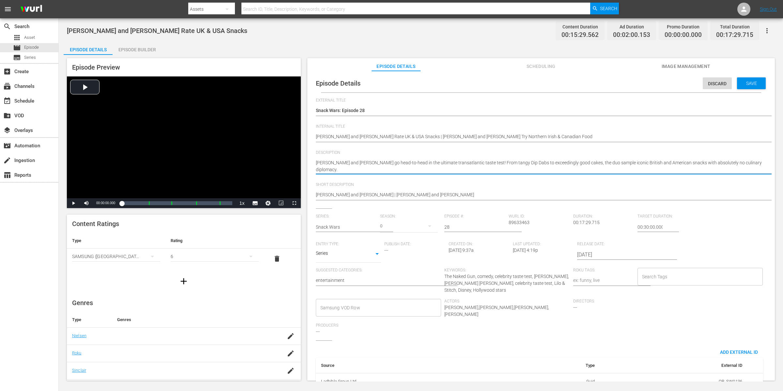
drag, startPoint x: 358, startPoint y: 171, endPoint x: 310, endPoint y: 159, distance: 49.6
click at [311, 159] on div "Episode Details Discard Save External Title Snack Wars: Episode 28 Snack Wars: …" at bounding box center [541, 243] width 461 height 338
paste textarea "Rate UK & USA Snacks | Liam Neeson and Pamela Anderson Try Northern Irish & Can…"
type textarea "Zach Galifianakis and Billy Magnussen Rate UK & USA Snacks | Liam Neeson and Pa…"
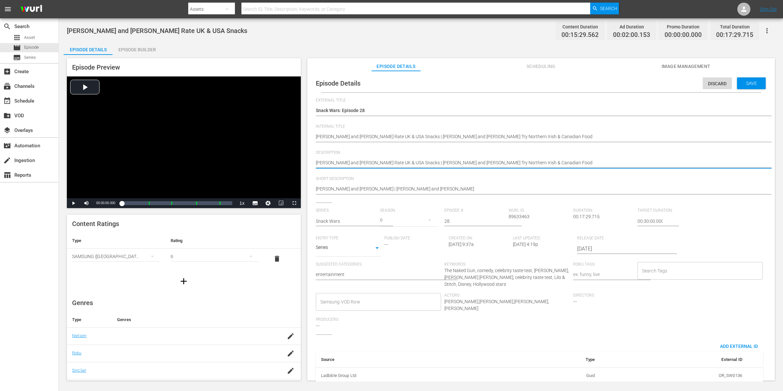
type textarea "Zach Galifianakis and Billy Magnussen Rate UK & USA Snacks | Liam Neeson and Pa…"
click at [540, 171] on div "Description Zach Galifianakis and Billy Magnussen go head-to-head in the ultima…" at bounding box center [541, 163] width 451 height 26
click at [535, 183] on div "Zach and Billy hilariously clash over British and American snack culture. Zach …" at bounding box center [540, 189] width 448 height 16
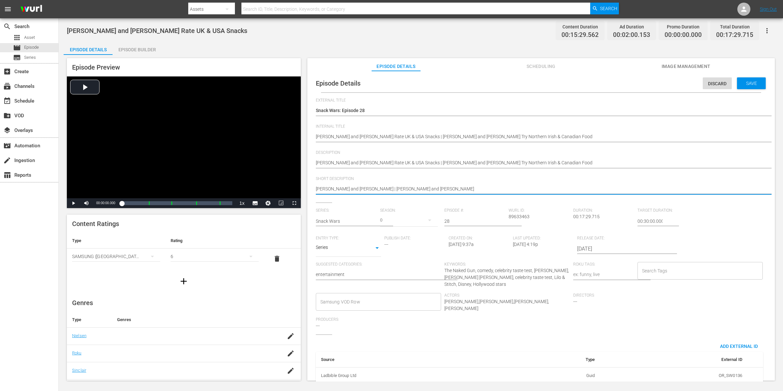
drag, startPoint x: 507, startPoint y: 190, endPoint x: 311, endPoint y: 184, distance: 196.0
click at [311, 184] on div "Episode Details Discard Save External Title Snack Wars: Episode 28 Snack Wars: …" at bounding box center [541, 240] width 461 height 332
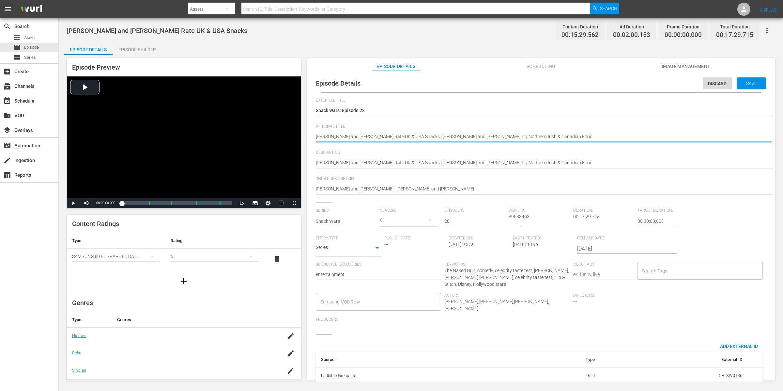
drag, startPoint x: 318, startPoint y: 135, endPoint x: 604, endPoint y: 135, distance: 286.3
type textarea "Z"
paste textarea "Zach Galifianakis and Billy Magnussen | Liam Neeson and Pamela Anderson"
type textarea "Zach Galifianakis and Billy Magnussen | Liam Neeson and Pamela Anderson"
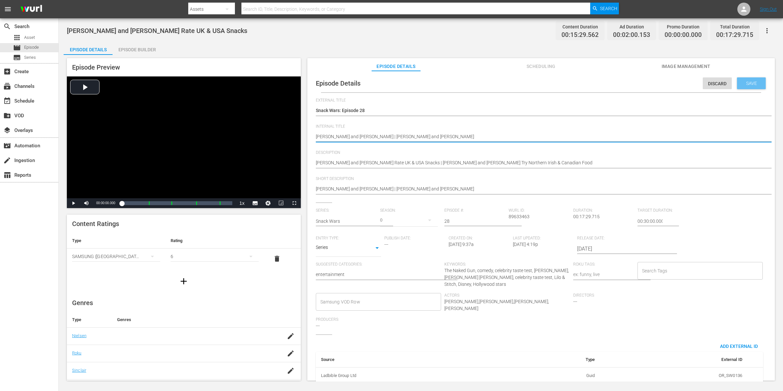
type textarea "Zach Galifianakis and Billy Magnussen | Liam Neeson and Pamela Anderson"
click at [741, 85] on span "Save" at bounding box center [751, 83] width 21 height 5
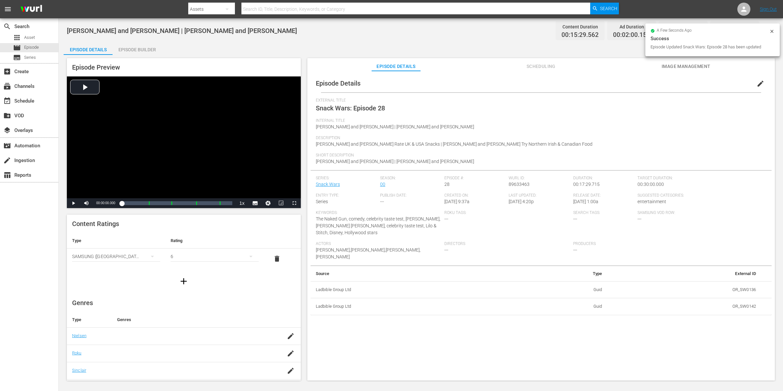
click at [124, 49] on div "Episode Builder" at bounding box center [137, 50] width 49 height 16
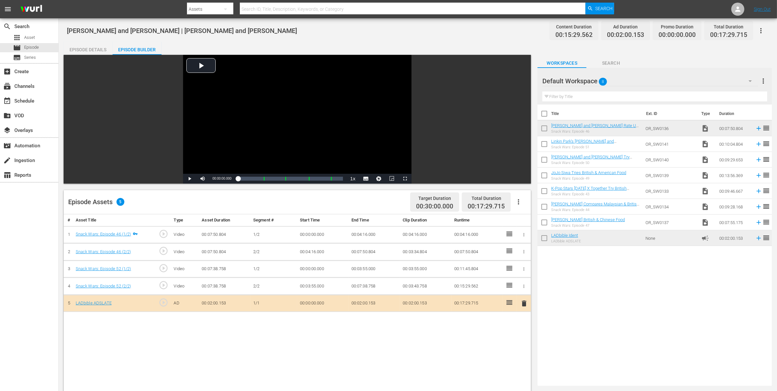
click at [88, 45] on div "Episode Details" at bounding box center [88, 50] width 49 height 16
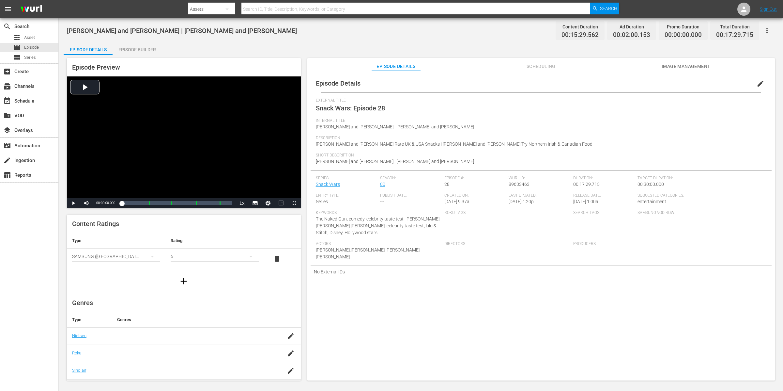
click at [134, 37] on div "Zach Galifianakis and Billy Magnussen | Liam Neeson and Pamela Anderson Content…" at bounding box center [421, 30] width 708 height 15
click at [141, 46] on div "Episode Builder" at bounding box center [137, 50] width 49 height 16
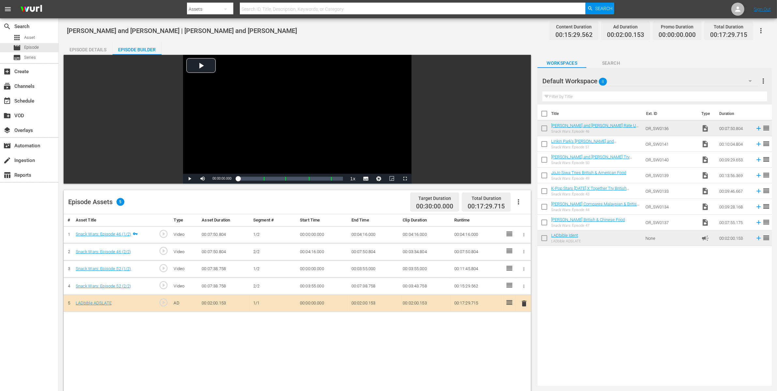
click at [766, 28] on button "button" at bounding box center [761, 31] width 16 height 16
click at [764, 30] on div "Add Episode to Workspace" at bounding box center [714, 33] width 110 height 16
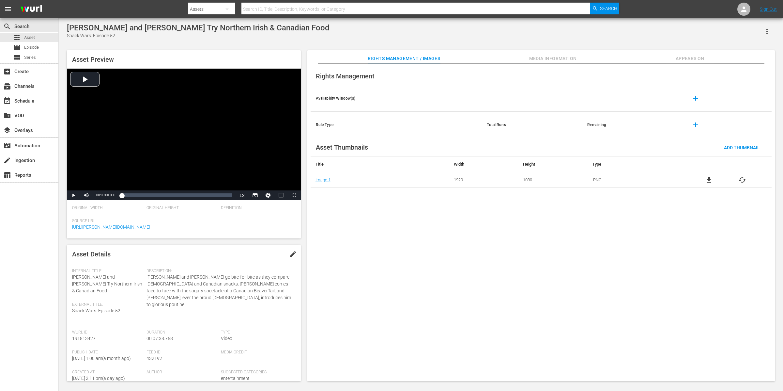
click at [137, 263] on div "Asset Details edit Internal Title: [PERSON_NAME] and [PERSON_NAME] Try Northern…" at bounding box center [184, 313] width 234 height 136
drag, startPoint x: 118, startPoint y: 287, endPoint x: 94, endPoint y: 286, distance: 23.8
click at [76, 278] on div "Internal Title: [PERSON_NAME] and [PERSON_NAME] Try Northern Irish & Canadian F…" at bounding box center [107, 281] width 71 height 26
click at [98, 287] on div "Internal Title: [PERSON_NAME] and [PERSON_NAME] Try Northern Irish & Canadian F…" at bounding box center [107, 281] width 71 height 26
drag, startPoint x: 104, startPoint y: 290, endPoint x: 71, endPoint y: 279, distance: 35.6
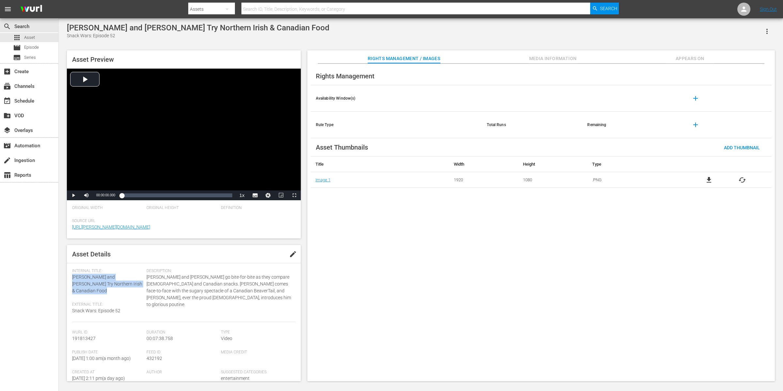
click at [70, 279] on div "Asset Details edit Internal Title: [PERSON_NAME] and [PERSON_NAME] Try Northern…" at bounding box center [184, 313] width 234 height 136
copy span "[PERSON_NAME] and [PERSON_NAME] Try Northern Irish & Canadian Food"
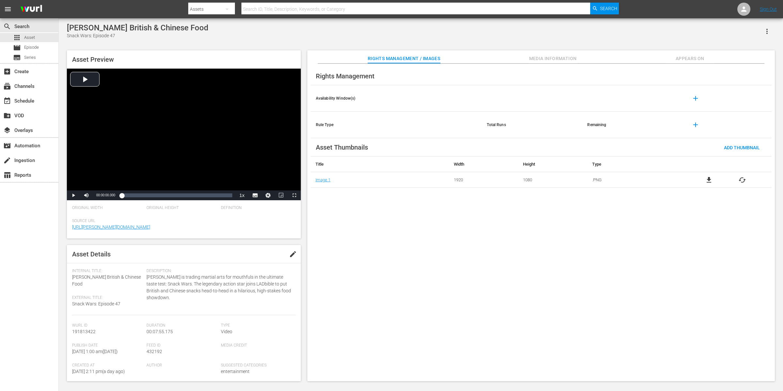
click at [626, 60] on span "Appears On" at bounding box center [690, 59] width 49 height 8
click at [626, 58] on span "Appears On" at bounding box center [690, 59] width 49 height 8
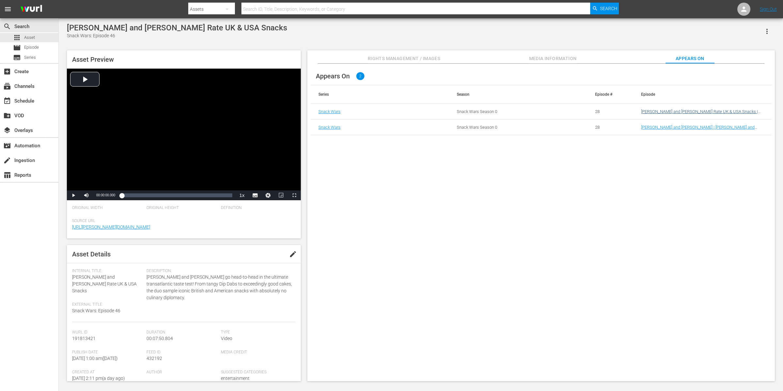
click at [626, 111] on link "[PERSON_NAME] and [PERSON_NAME] Rate UK & USA Snacks | [PERSON_NAME] British & …" at bounding box center [700, 114] width 119 height 10
click at [626, 127] on link "[PERSON_NAME] and [PERSON_NAME] | [PERSON_NAME] and [PERSON_NAME]" at bounding box center [698, 130] width 114 height 10
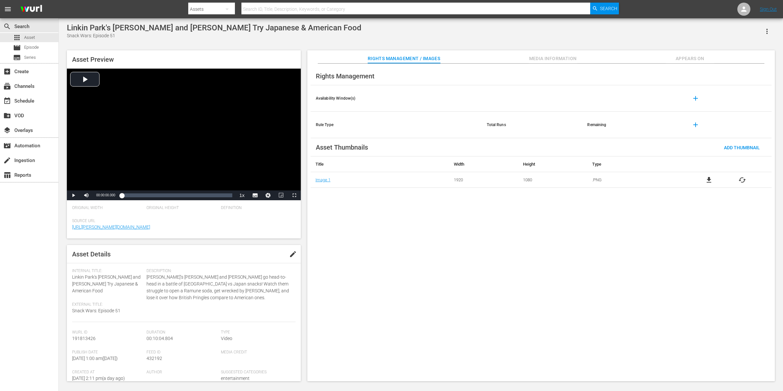
click at [626, 58] on span "Appears On" at bounding box center [690, 59] width 49 height 8
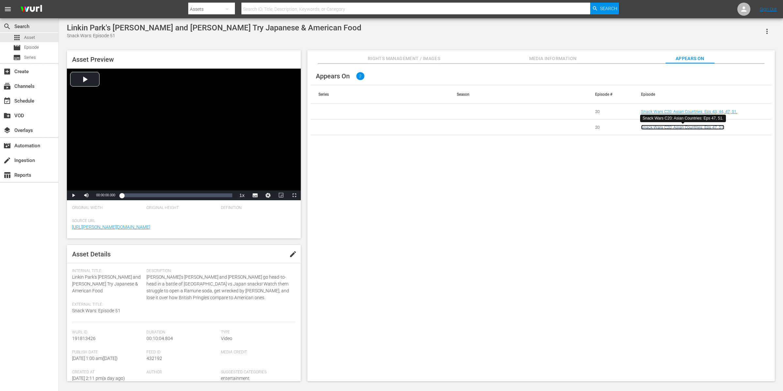
click at [626, 127] on link "Snack Wars C20: Asian Countries: Eps 47, 51." at bounding box center [682, 127] width 83 height 5
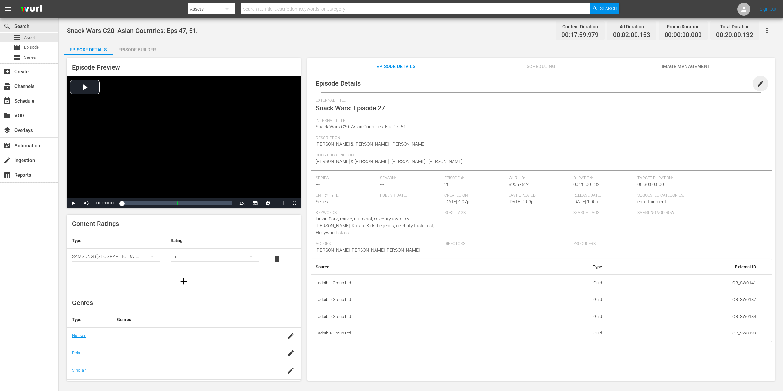
click at [626, 81] on span "edit" at bounding box center [761, 84] width 8 height 8
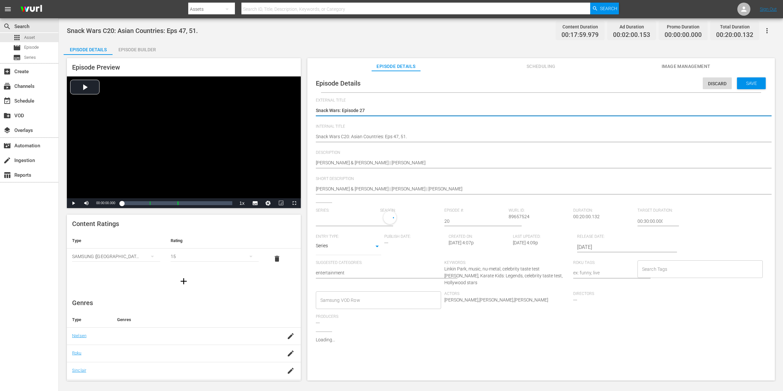
type input "No Series"
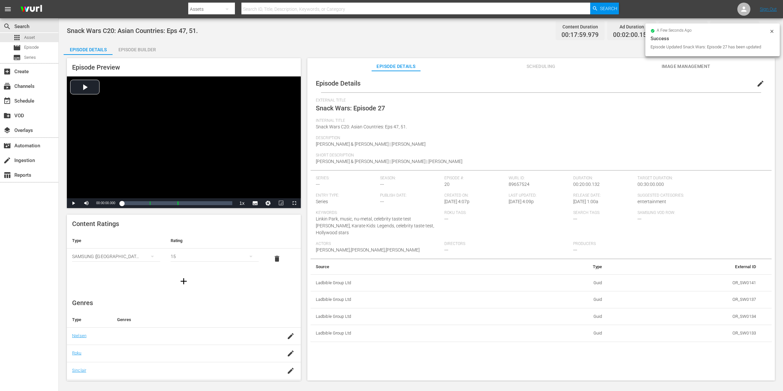
click at [548, 135] on span "Description" at bounding box center [540, 137] width 448 height 5
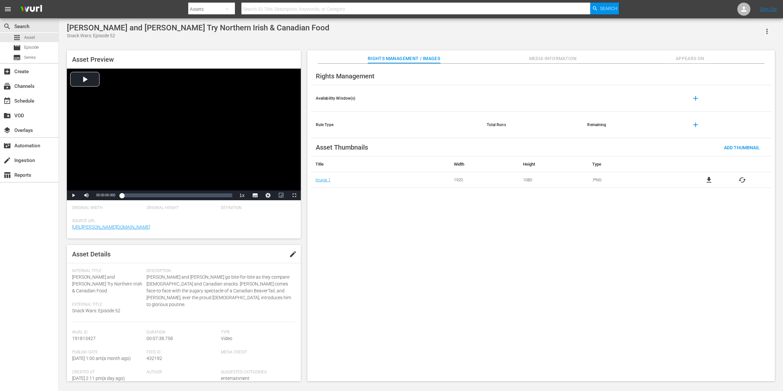
click at [626, 58] on span "Appears On" at bounding box center [690, 59] width 49 height 8
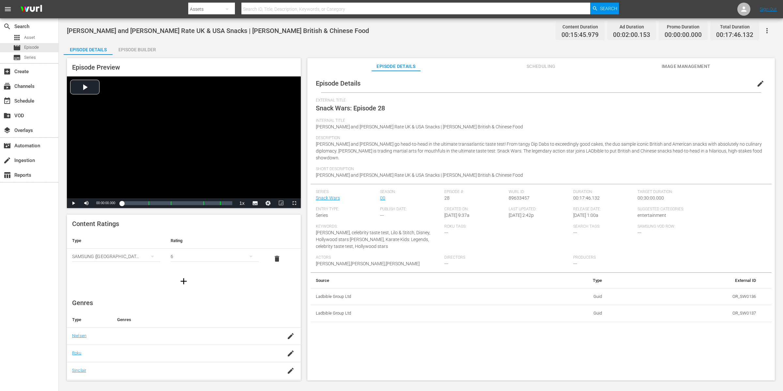
click at [626, 31] on icon "button" at bounding box center [768, 31] width 8 height 8
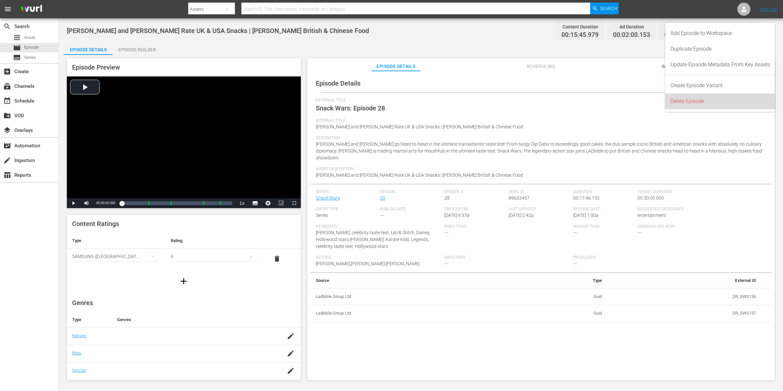
click at [626, 101] on div "Delete Episode" at bounding box center [721, 101] width 100 height 16
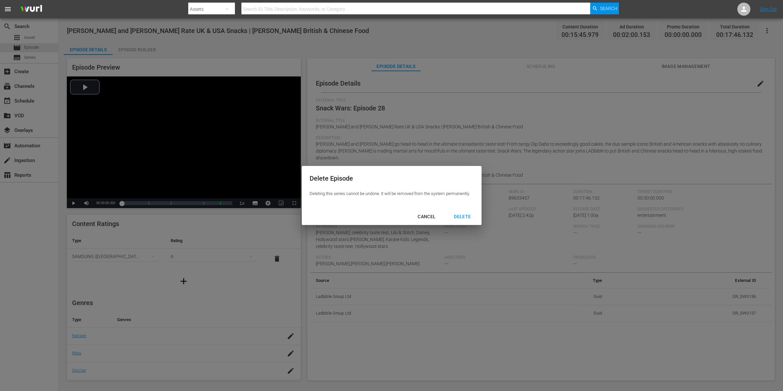
click at [462, 214] on div "DELETE" at bounding box center [462, 217] width 27 height 8
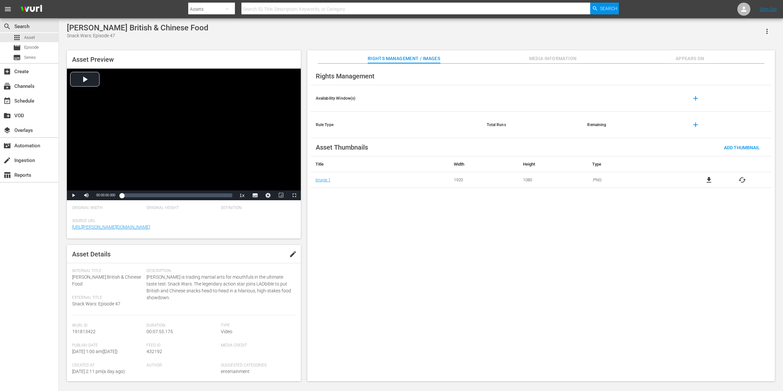
click at [690, 66] on div "Rights Management Availability Window(s) add Rule Type Total Runs Remaining add…" at bounding box center [542, 223] width 468 height 318
click at [692, 58] on span "Appears On" at bounding box center [690, 59] width 49 height 8
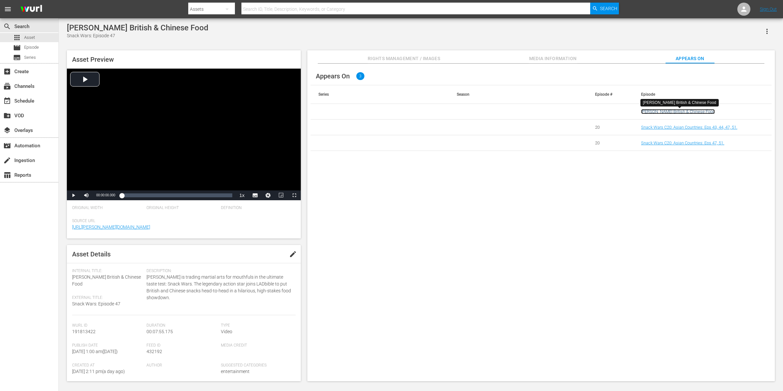
click at [706, 111] on link "[PERSON_NAME] British & Chinese Food" at bounding box center [678, 111] width 74 height 5
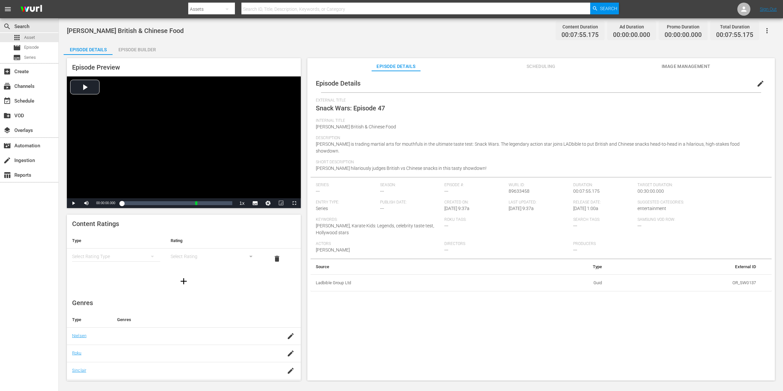
click at [764, 33] on icon "button" at bounding box center [768, 31] width 8 height 8
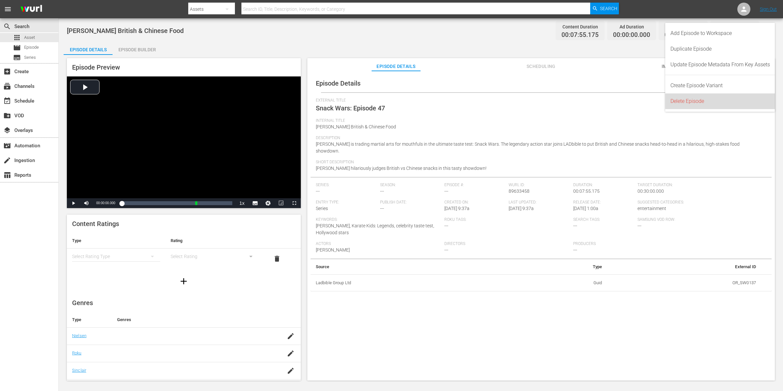
click at [745, 100] on div "Delete Episode" at bounding box center [721, 101] width 100 height 16
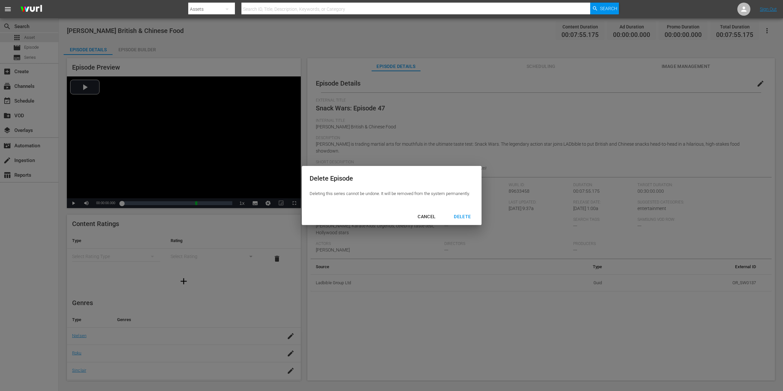
click at [444, 219] on div "CANCEL DELETE" at bounding box center [392, 216] width 180 height 17
click at [469, 217] on div "DELETE" at bounding box center [462, 217] width 27 height 8
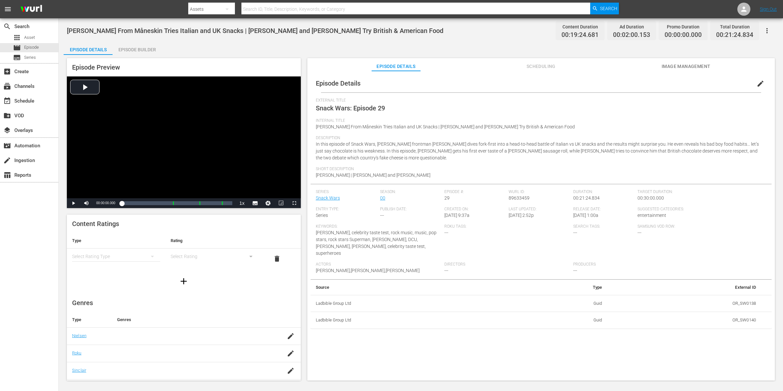
click at [147, 49] on div "Episode Builder" at bounding box center [137, 50] width 49 height 16
